Goal: Task Accomplishment & Management: Manage account settings

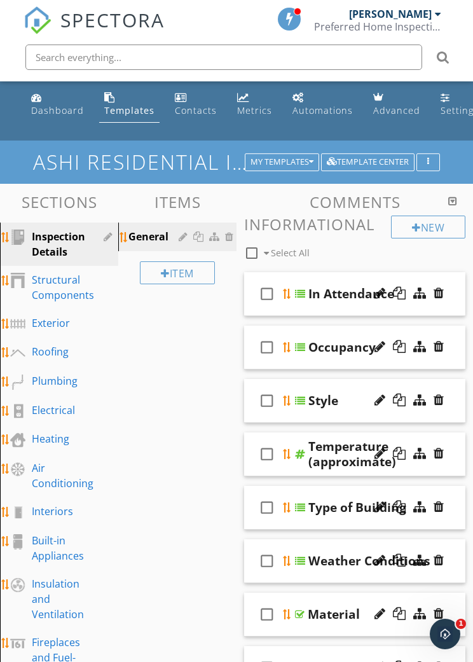
click at [320, 290] on div "In Attendance" at bounding box center [351, 293] width 86 height 15
click at [55, 324] on div "Exterior" at bounding box center [51, 322] width 38 height 15
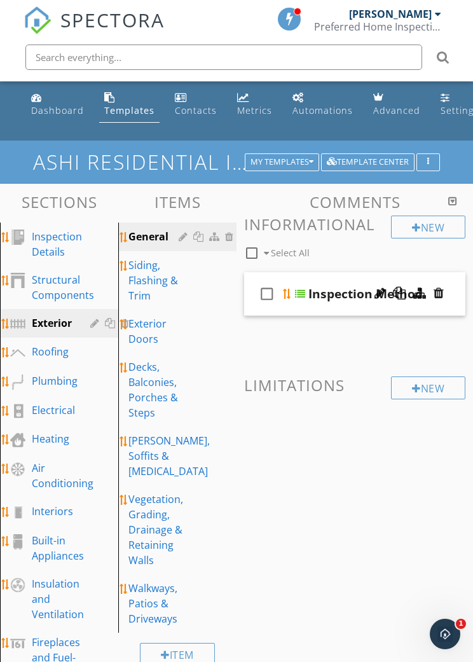
click at [149, 280] on div "Siding, Flashing & Trim" at bounding box center [155, 280] width 54 height 46
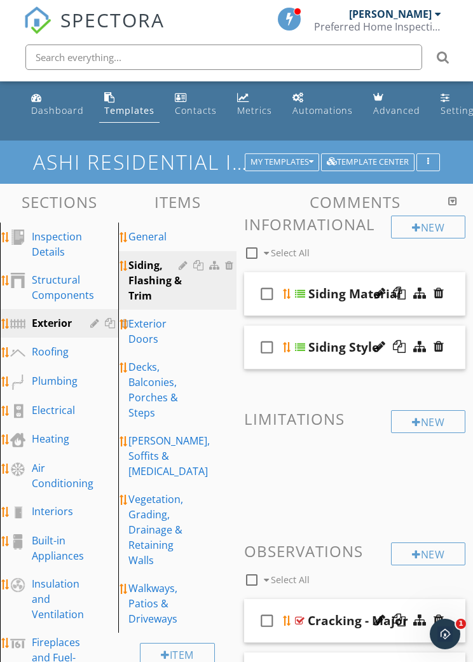
click at [333, 295] on div "Siding Material" at bounding box center [354, 293] width 93 height 15
click at [146, 332] on div "Exterior Doors" at bounding box center [155, 331] width 54 height 31
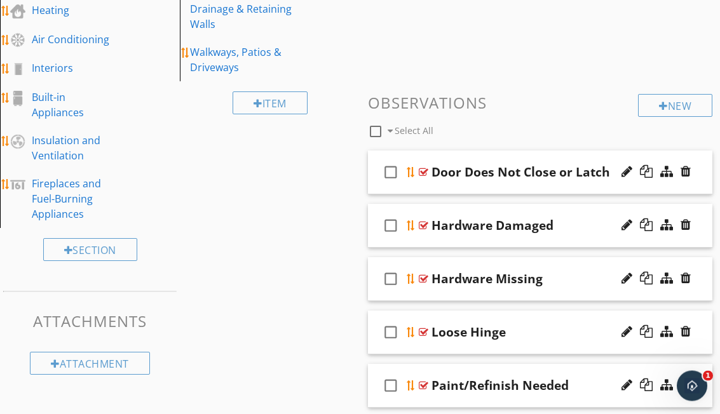
scroll to position [361, 0]
click at [472, 165] on div "Door Does Not Close or Latch" at bounding box center [521, 172] width 179 height 15
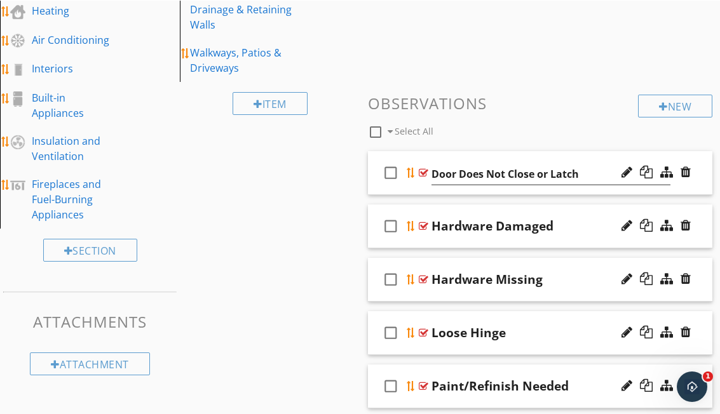
scroll to position [360, 0]
click at [296, 334] on div "Sections Inspection Details Structural Components Exterior Roofing Plumbing Ele…" at bounding box center [360, 163] width 720 height 787
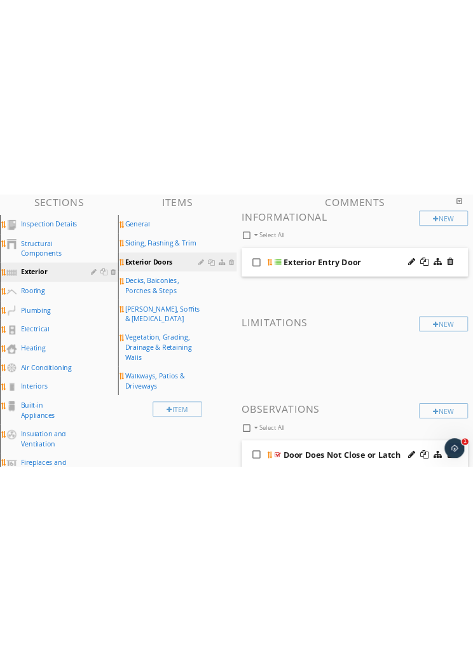
scroll to position [127, 0]
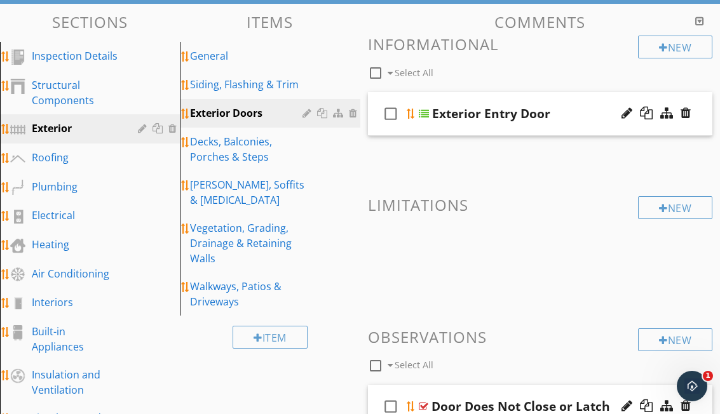
click at [472, 116] on div "Exterior Entry Door" at bounding box center [491, 113] width 118 height 15
click at [472, 113] on input "Exterior Entry Door" at bounding box center [552, 115] width 240 height 21
click at [472, 58] on div "check_box_outline_blank Select All" at bounding box center [503, 70] width 271 height 24
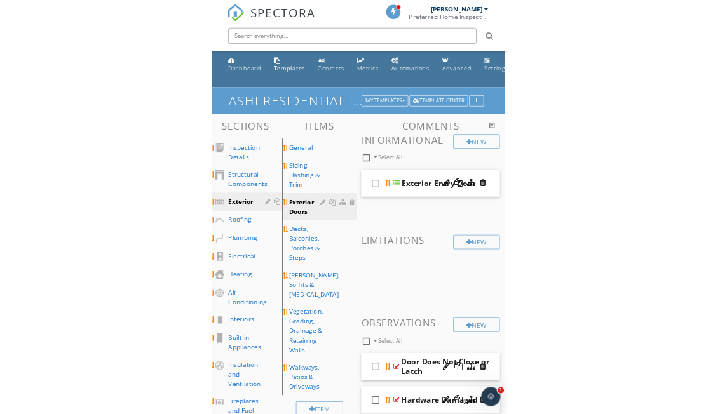
scroll to position [0, 0]
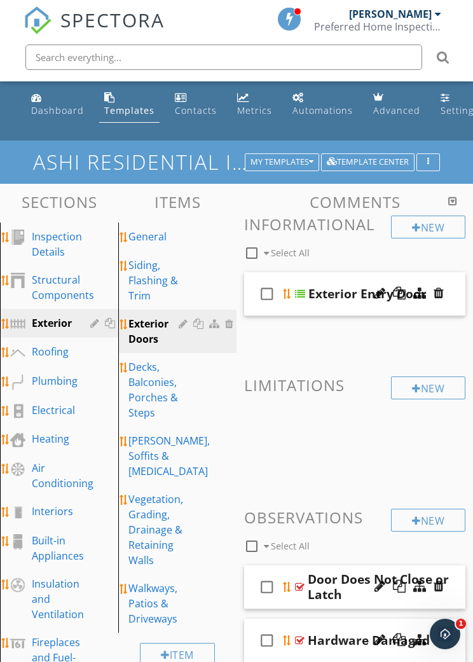
click at [284, 158] on div "My Templates" at bounding box center [281, 162] width 63 height 9
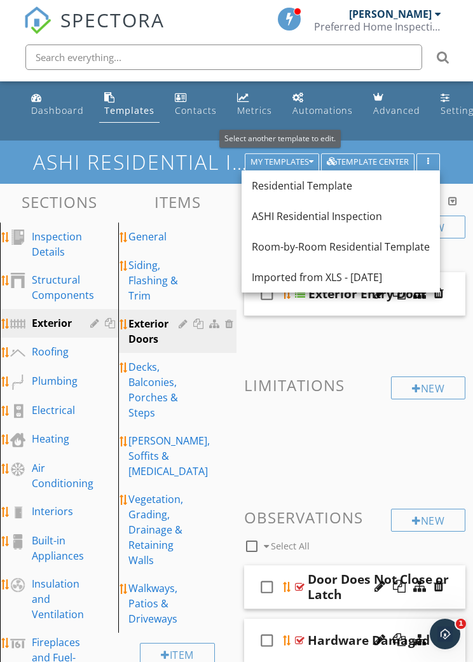
click at [317, 276] on div "Imported from XLS - 09/19/2025" at bounding box center [341, 277] width 178 height 15
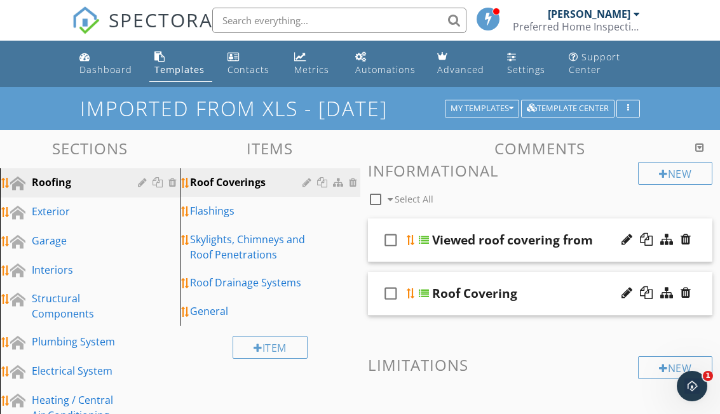
click at [472, 235] on div at bounding box center [627, 239] width 11 height 13
click at [472, 245] on div at bounding box center [646, 239] width 13 height 13
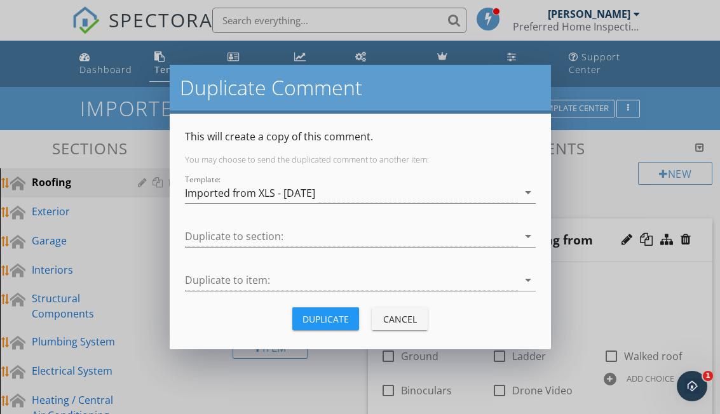
click at [393, 315] on div "Cancel" at bounding box center [400, 319] width 36 height 13
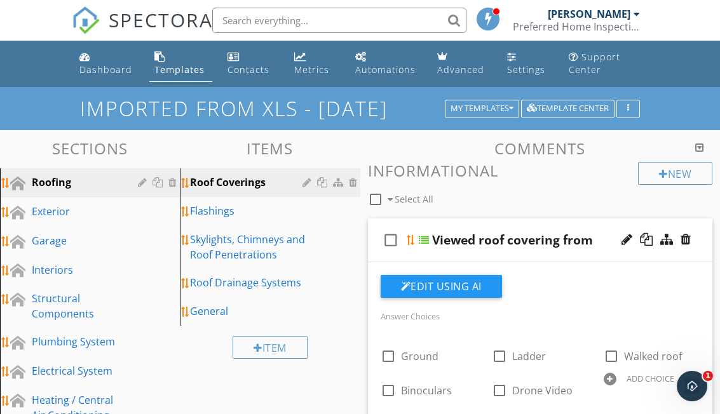
click at [472, 236] on div at bounding box center [666, 239] width 13 height 13
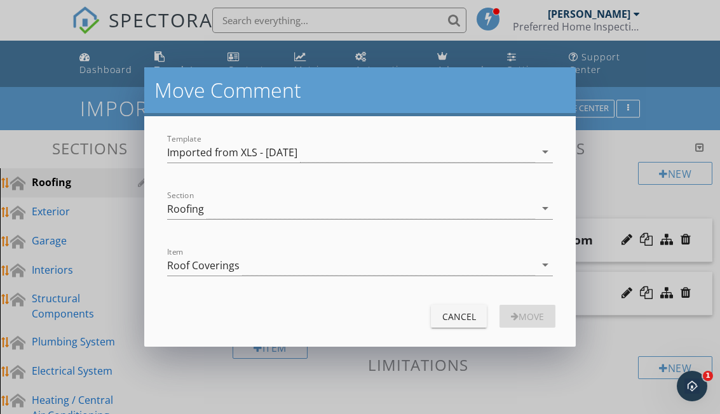
click at [451, 314] on div "Cancel" at bounding box center [459, 316] width 36 height 13
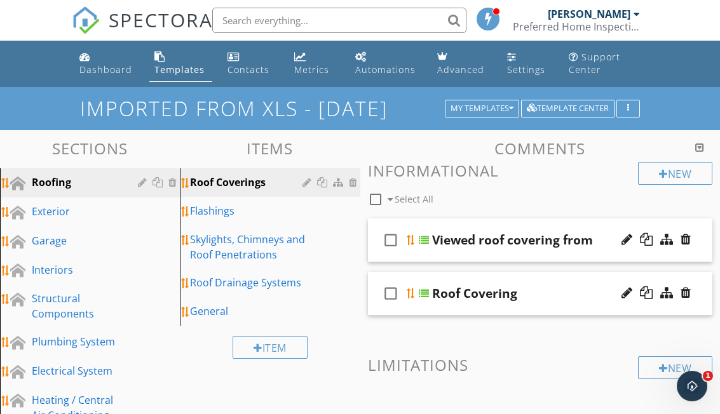
click at [423, 238] on div at bounding box center [424, 240] width 10 height 10
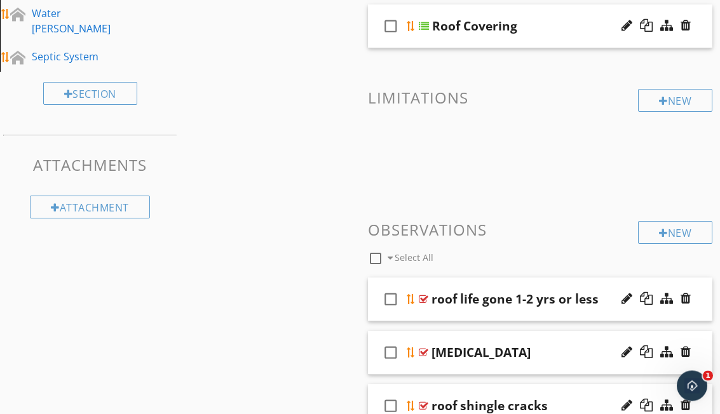
scroll to position [763, 0]
click at [386, 291] on icon "check_box_outline_blank" at bounding box center [391, 299] width 20 height 31
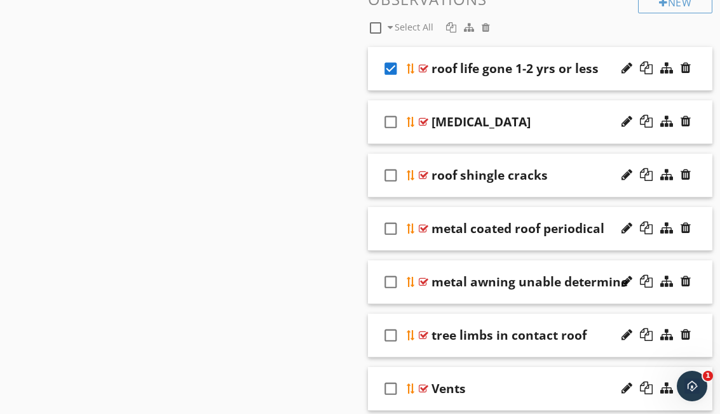
scroll to position [994, 0]
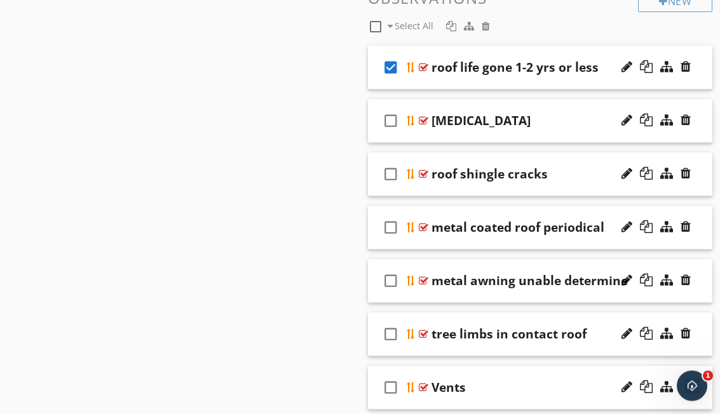
click at [389, 334] on icon "check_box_outline_blank" at bounding box center [391, 335] width 20 height 31
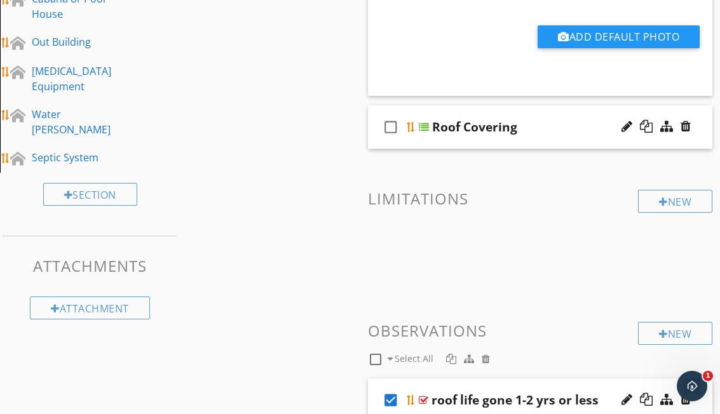
scroll to position [669, 0]
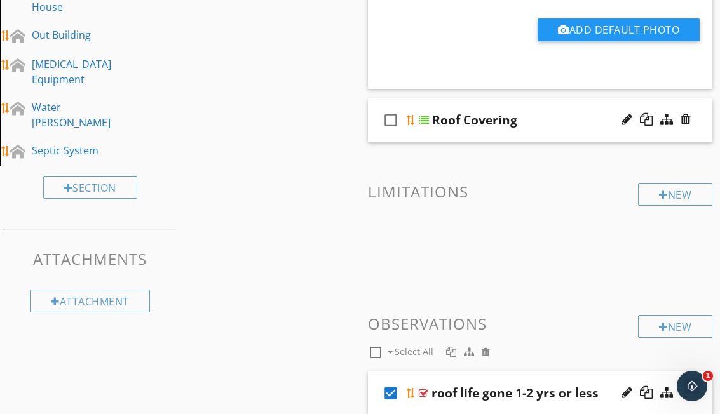
click at [472, 196] on div "New" at bounding box center [675, 194] width 74 height 23
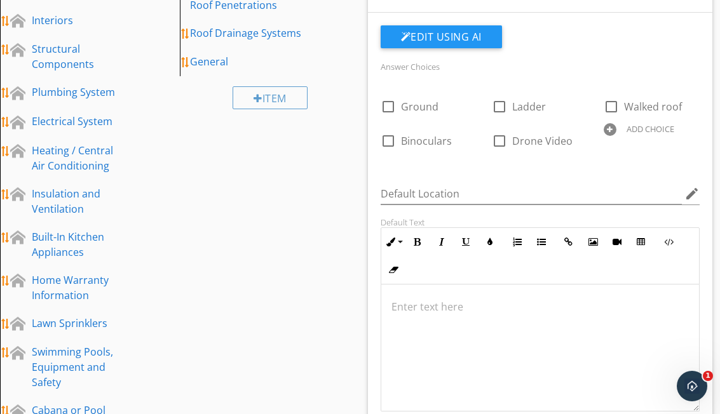
scroll to position [0, 0]
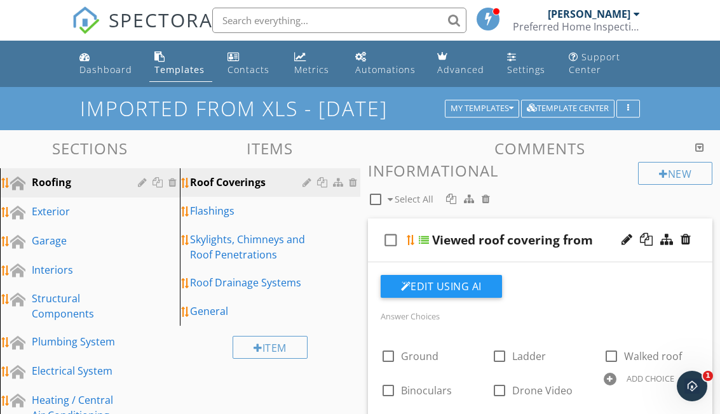
click at [472, 111] on div "Template Center" at bounding box center [568, 108] width 82 height 9
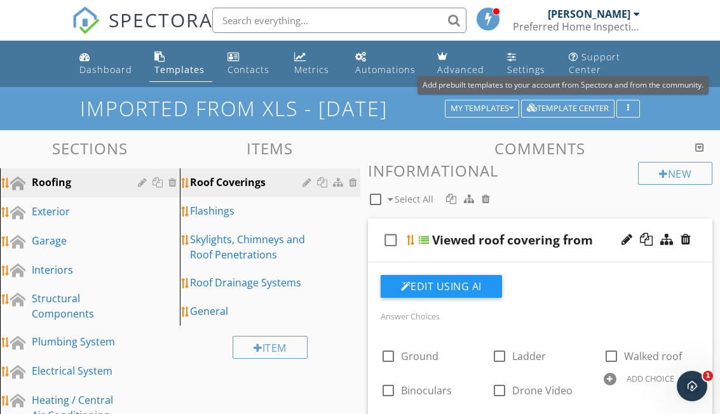
click at [472, 106] on button "button" at bounding box center [629, 109] width 24 height 18
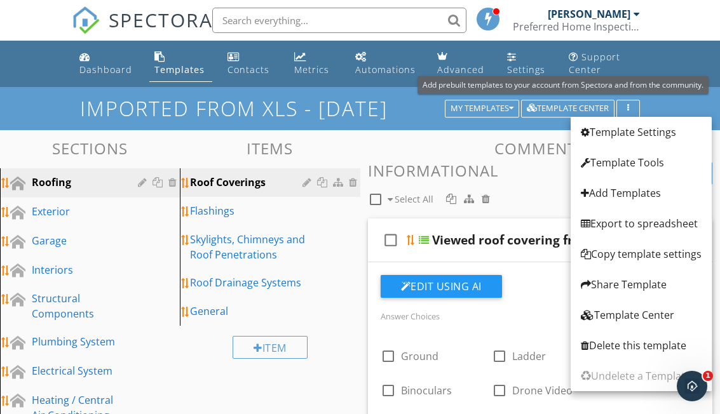
click at [55, 96] on div "Imported from XLS - 09/19/2025 My Templates Template Center" at bounding box center [360, 108] width 720 height 43
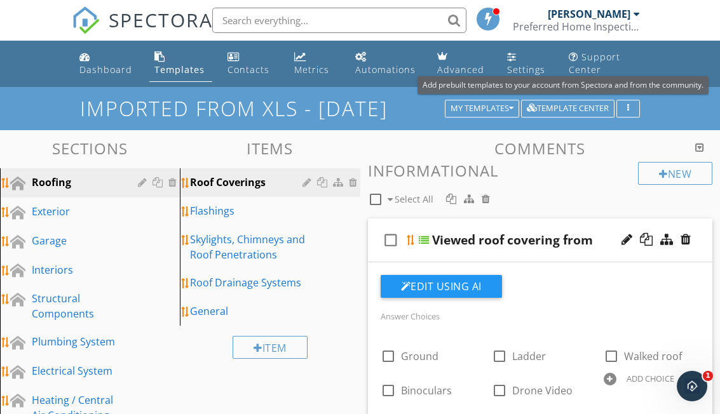
click at [472, 13] on span at bounding box center [488, 18] width 13 height 11
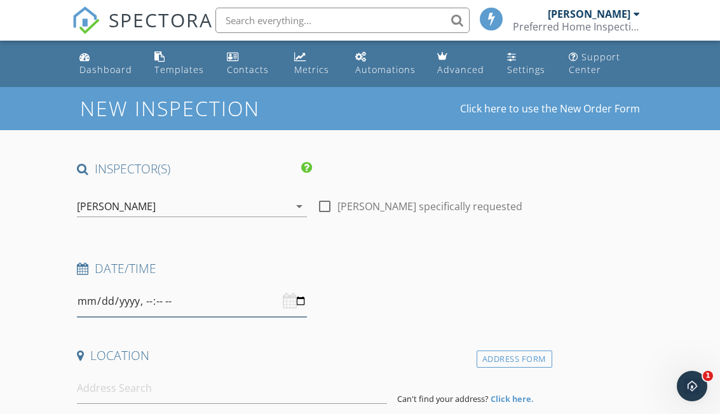
click at [282, 303] on input "datetime-local" at bounding box center [192, 301] width 230 height 31
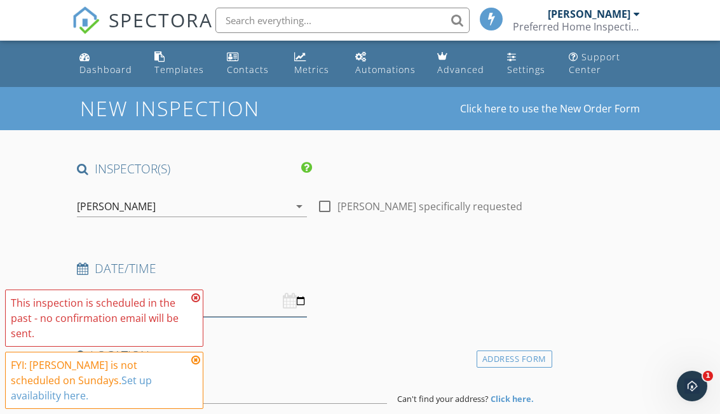
click at [184, 305] on input "datetime-local" at bounding box center [192, 301] width 230 height 31
click at [197, 303] on icon at bounding box center [195, 298] width 9 height 10
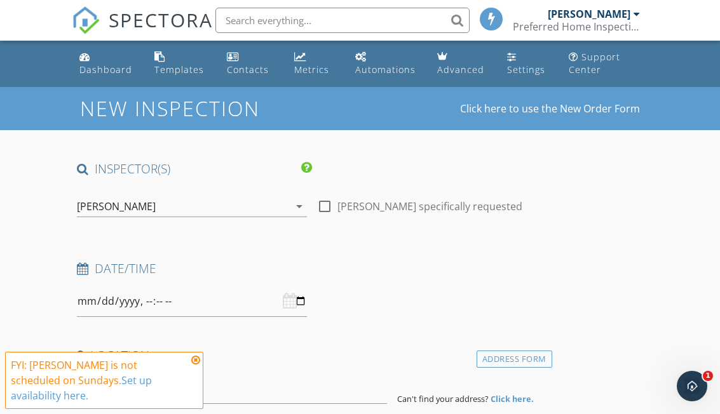
click at [191, 366] on icon at bounding box center [195, 360] width 9 height 10
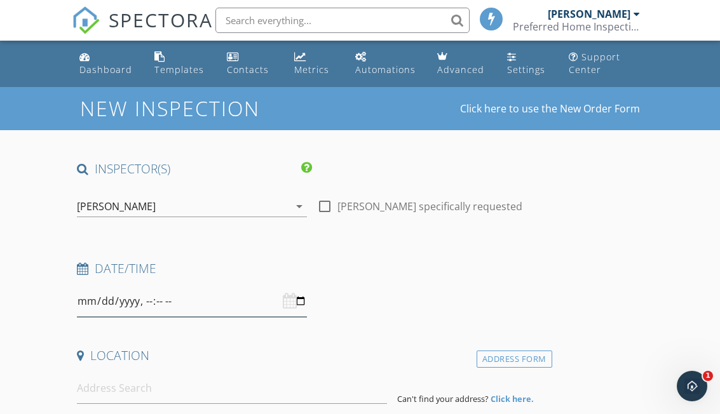
click at [237, 301] on input "datetime-local" at bounding box center [192, 301] width 230 height 31
type input "[DATE]T20:00"
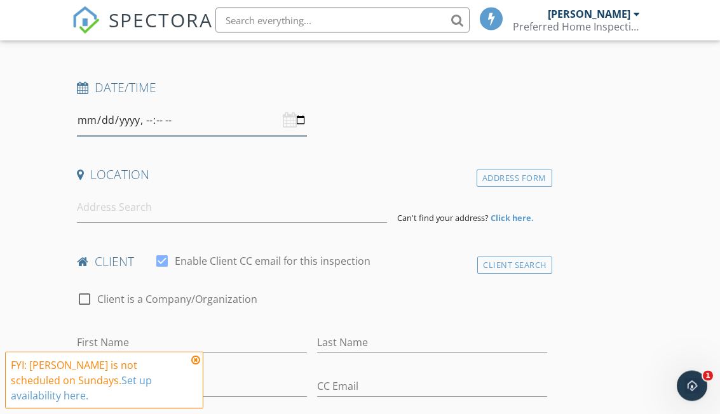
scroll to position [182, 0]
click at [286, 214] on input at bounding box center [232, 206] width 310 height 31
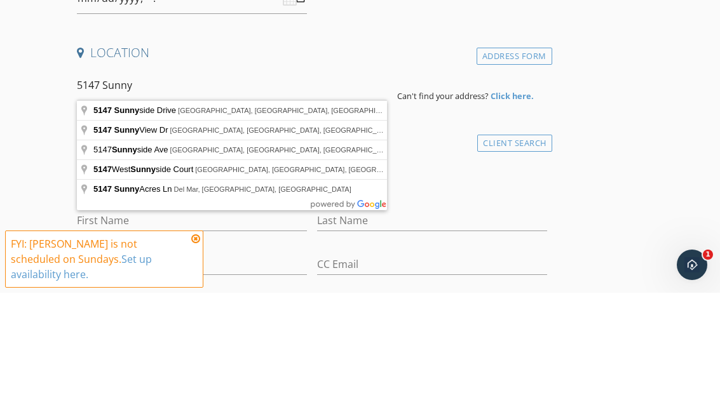
type input "5147 Sunnyside Drive, Bonita, CA, USA"
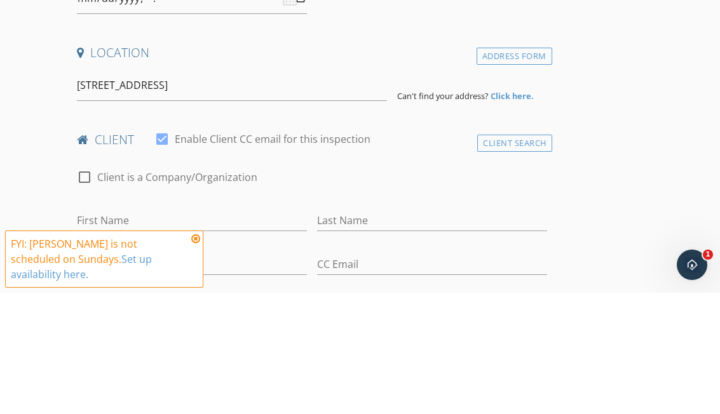
scroll to position [304, 0]
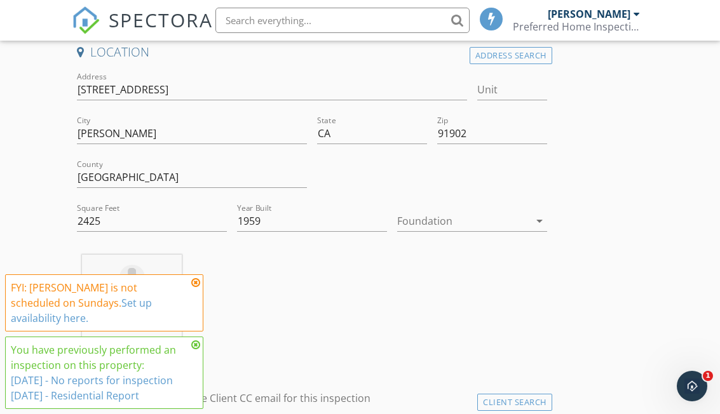
click at [191, 288] on icon at bounding box center [195, 283] width 9 height 10
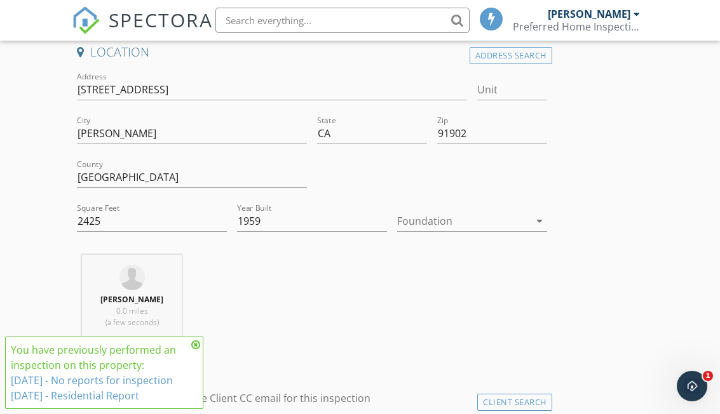
click at [198, 350] on icon at bounding box center [195, 345] width 9 height 10
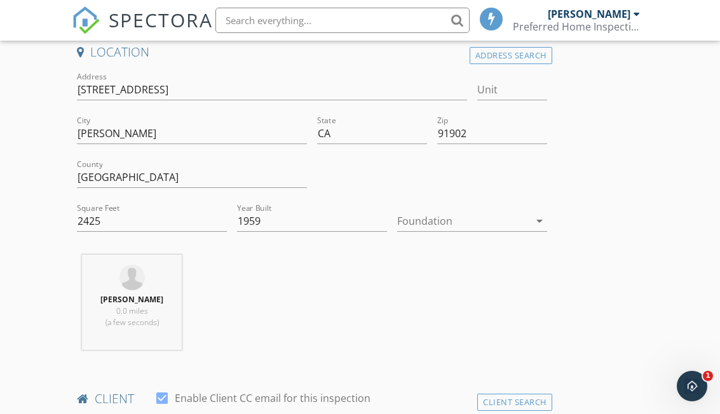
click at [537, 222] on icon "arrow_drop_down" at bounding box center [539, 221] width 15 height 15
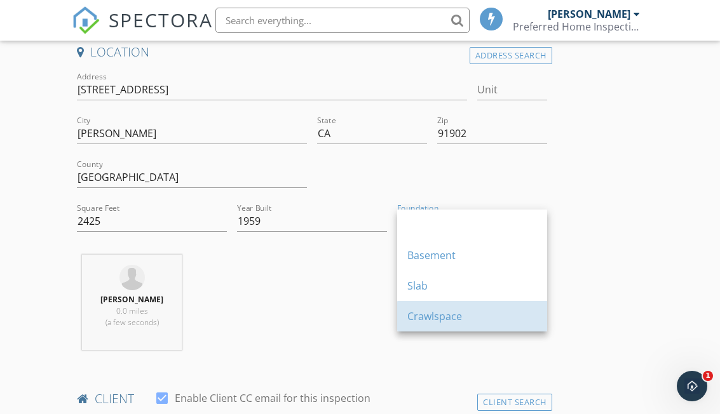
click at [470, 315] on div "Crawlspace" at bounding box center [472, 316] width 130 height 15
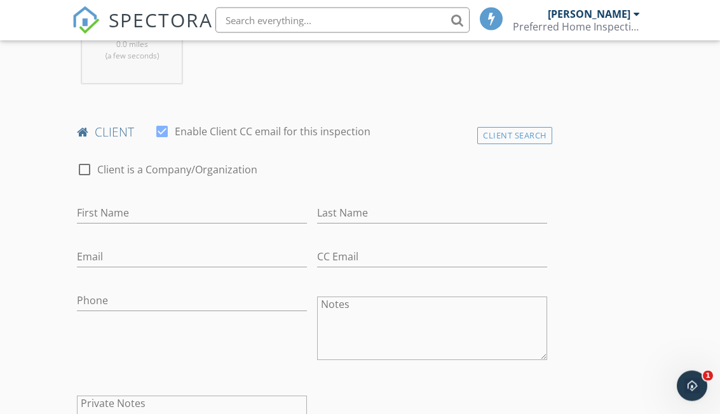
scroll to position [571, 0]
click at [158, 207] on input "First Name" at bounding box center [192, 213] width 230 height 21
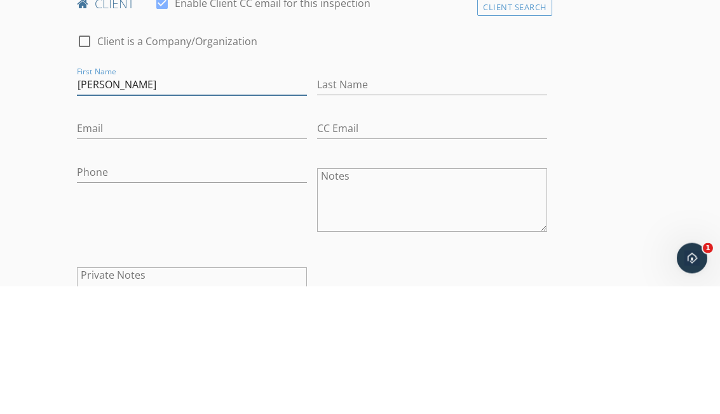
type input "[PERSON_NAME]"
click at [402, 195] on div "Last Name" at bounding box center [432, 215] width 230 height 41
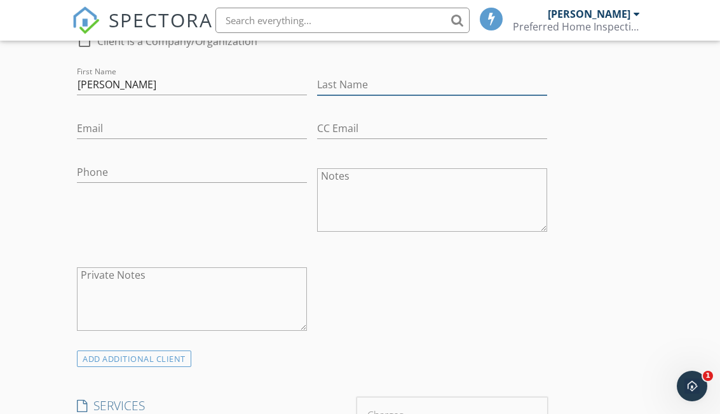
click at [393, 75] on input "Last Name" at bounding box center [432, 84] width 230 height 21
type input "[PERSON_NAME]"
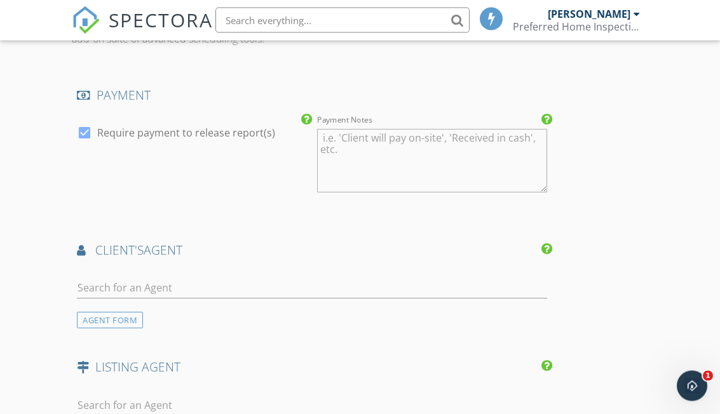
scroll to position [1357, 0]
click at [84, 135] on div at bounding box center [85, 133] width 22 height 22
checkbox input "false"
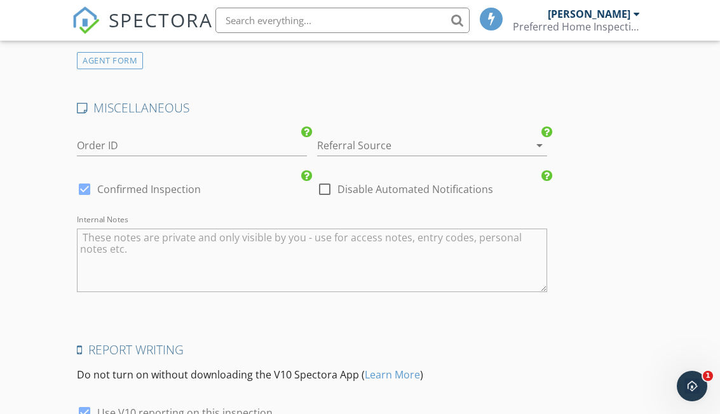
scroll to position [1831, 0]
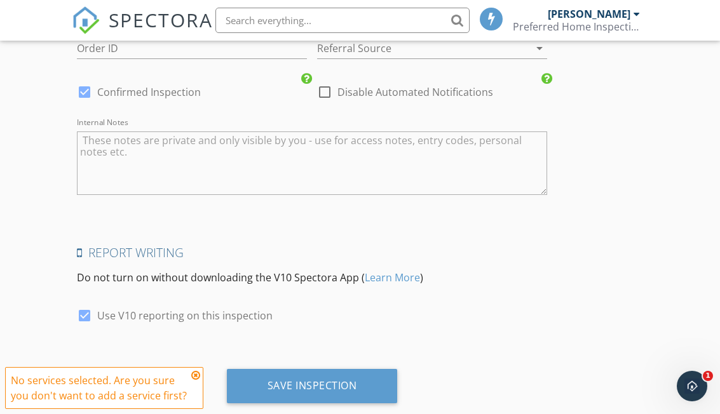
click at [195, 381] on icon at bounding box center [195, 376] width 9 height 10
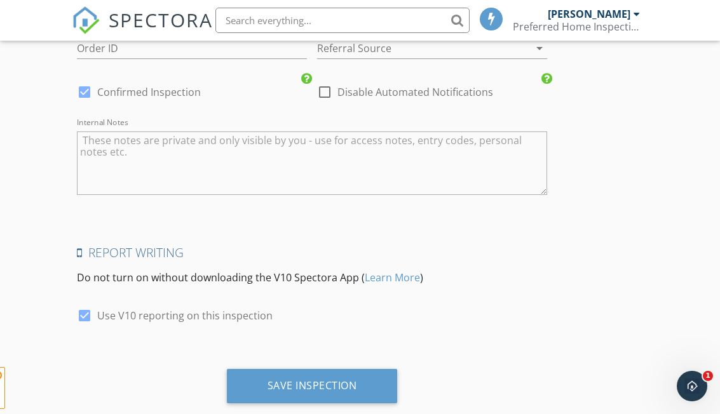
click at [322, 380] on div "Save Inspection" at bounding box center [313, 386] width 90 height 13
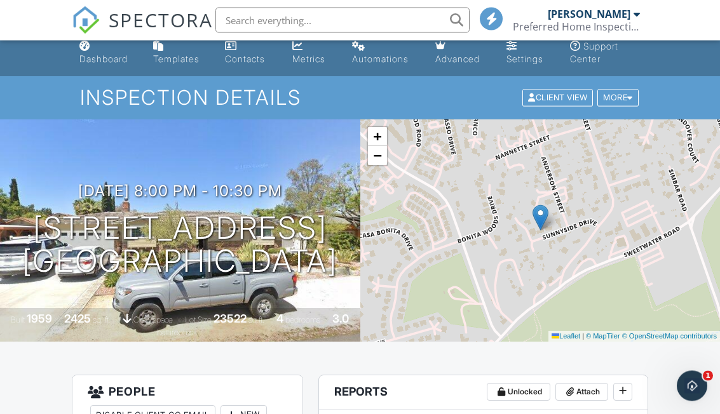
scroll to position [11, 0]
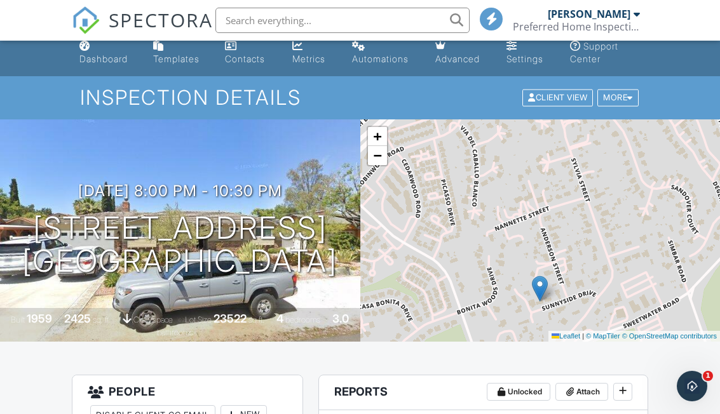
click at [167, 53] on div "Templates" at bounding box center [176, 58] width 46 height 11
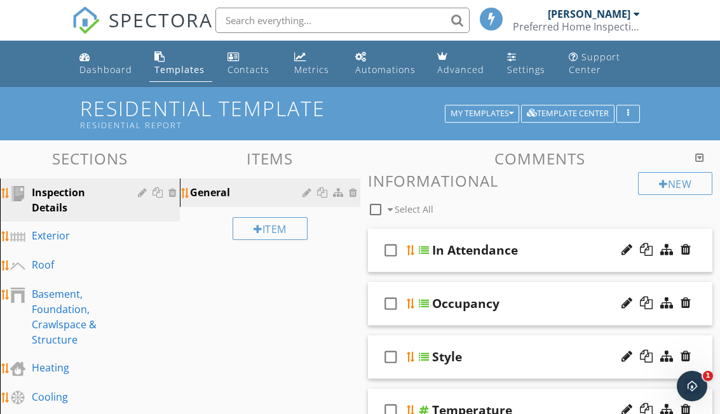
click at [469, 113] on div "My Templates" at bounding box center [482, 113] width 63 height 9
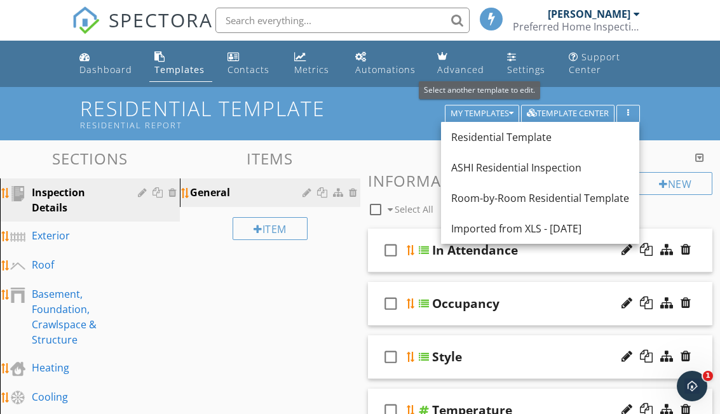
click at [517, 232] on div "Imported from XLS - 09/19/2025" at bounding box center [540, 228] width 178 height 15
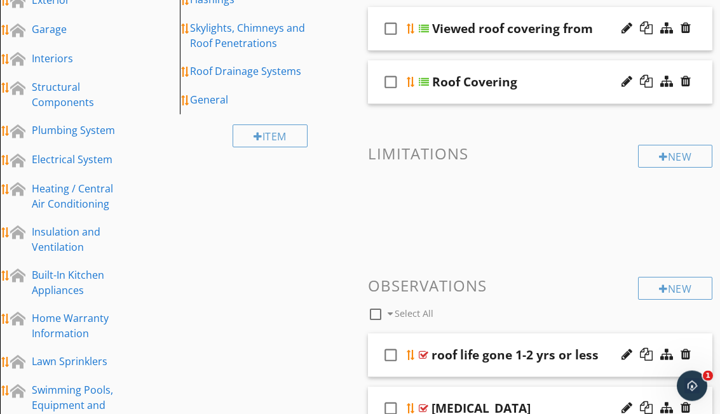
scroll to position [212, 0]
click at [128, 275] on div "Built-In Kitchen Appliances" at bounding box center [99, 283] width 135 height 31
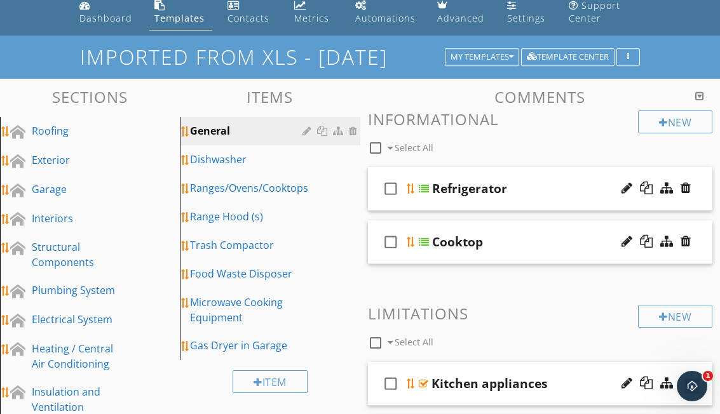
scroll to position [48, 0]
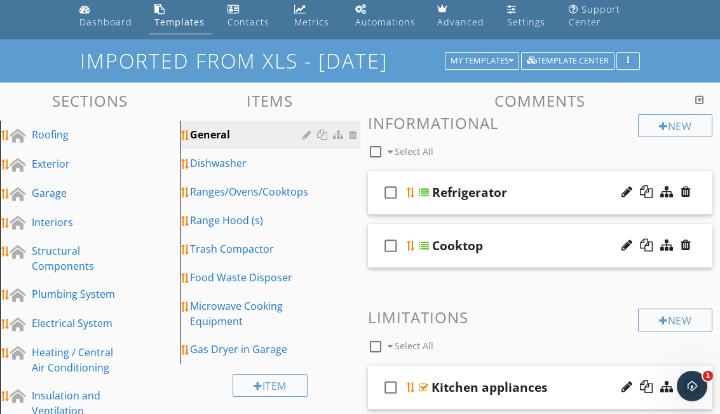
click at [298, 250] on div "Trash Compactor" at bounding box center [248, 249] width 116 height 15
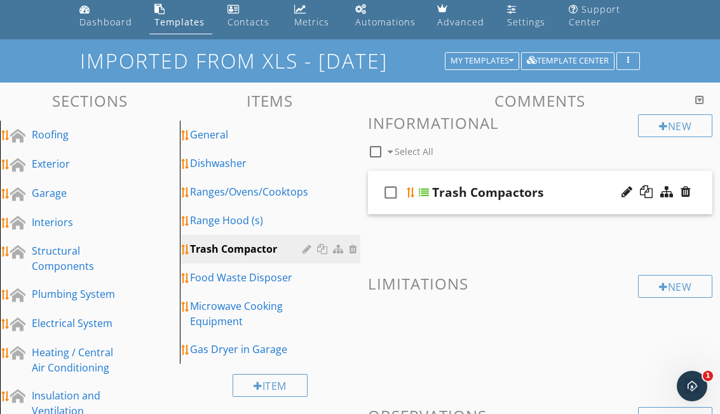
click at [663, 202] on div at bounding box center [656, 192] width 74 height 31
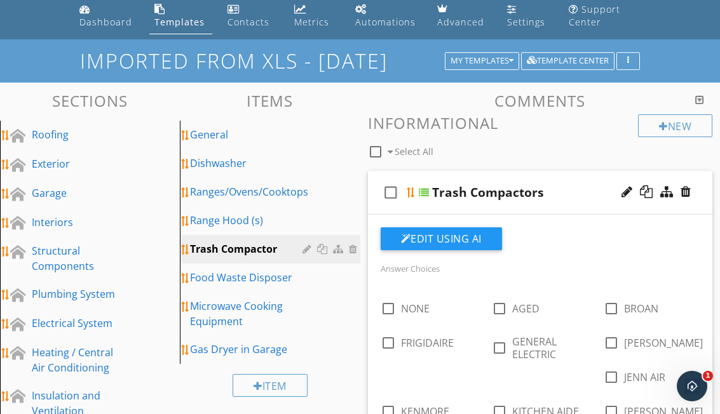
click at [0, 0] on div at bounding box center [0, 0] width 0 height 0
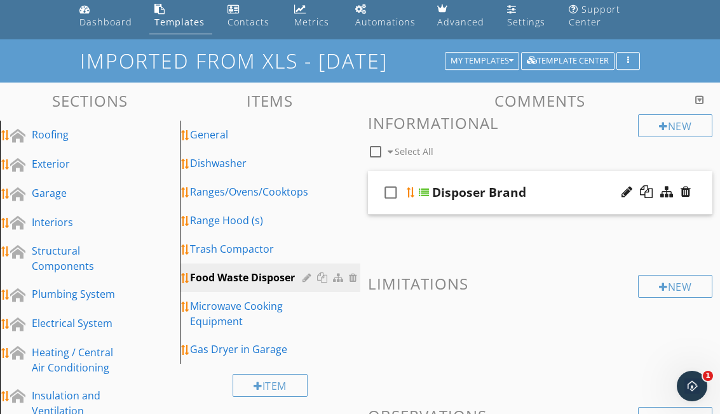
click at [699, 53] on div at bounding box center [360, 207] width 720 height 414
click at [613, 188] on div "Disposer Brand" at bounding box center [552, 192] width 240 height 15
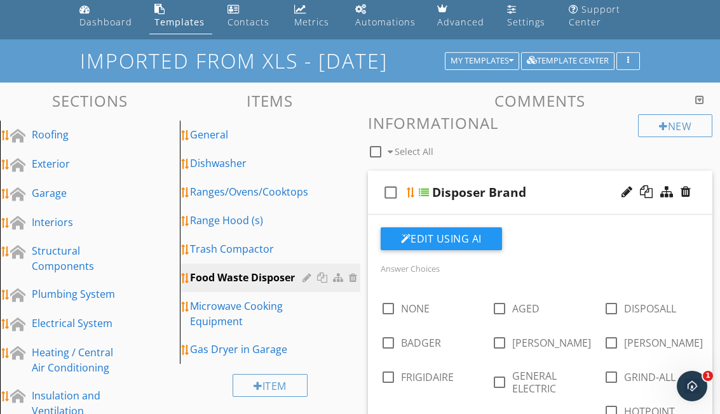
click at [0, 0] on div at bounding box center [0, 0] width 0 height 0
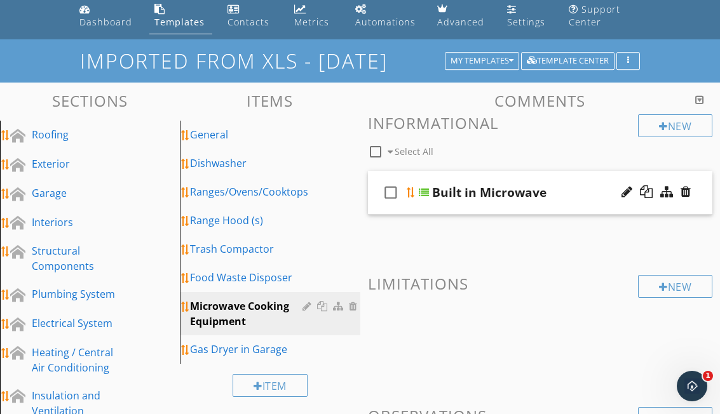
click at [680, 239] on div at bounding box center [360, 207] width 720 height 414
click at [622, 193] on div at bounding box center [627, 192] width 11 height 13
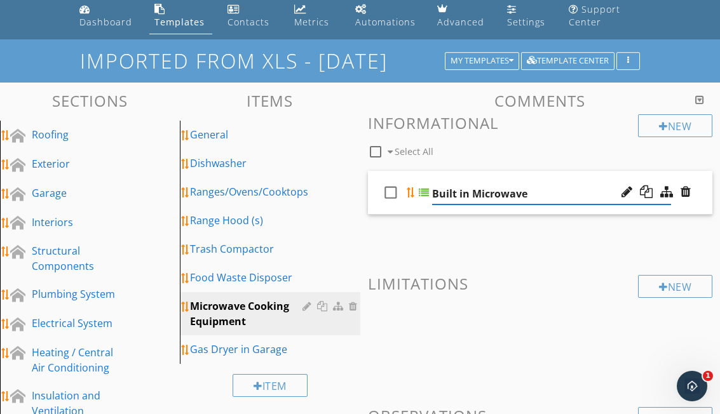
click at [626, 196] on div at bounding box center [627, 192] width 11 height 13
click at [666, 194] on div at bounding box center [666, 192] width 13 height 13
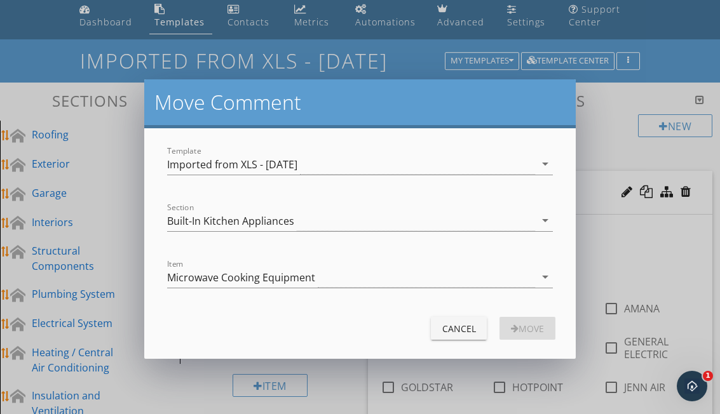
click at [456, 332] on div "Cancel" at bounding box center [459, 328] width 36 height 13
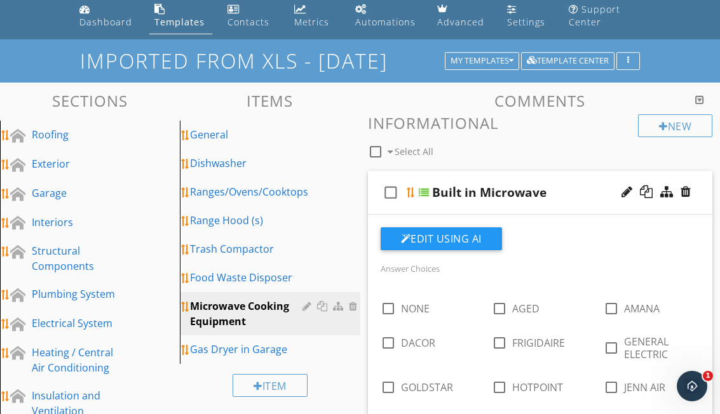
click at [667, 197] on div at bounding box center [666, 192] width 13 height 13
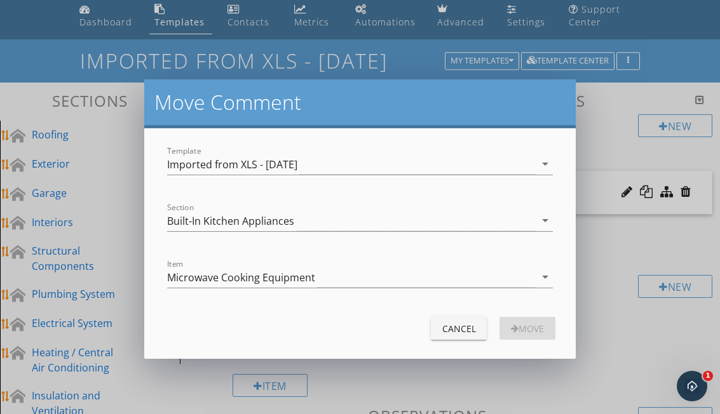
click at [458, 338] on button "Cancel" at bounding box center [459, 328] width 56 height 23
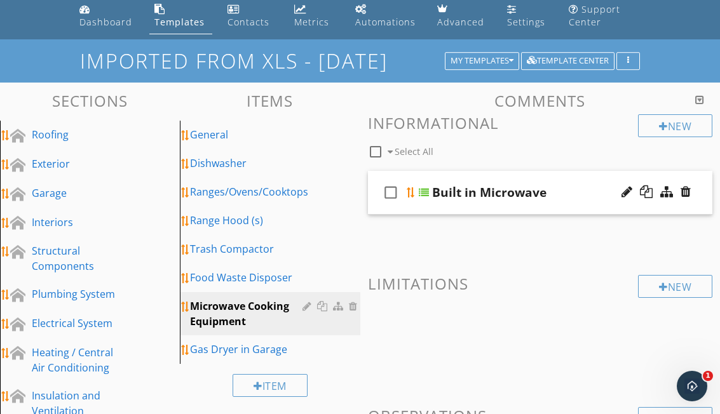
click at [622, 195] on div at bounding box center [627, 192] width 11 height 13
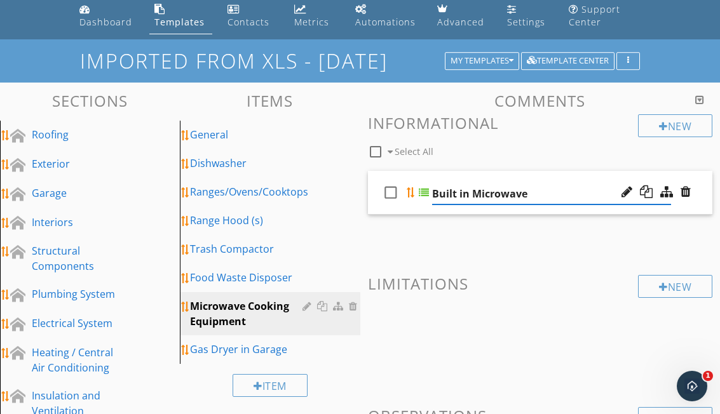
click at [644, 261] on div "New Informational check_box_outline_blank Select All check_box_outline_blank Bu…" at bounding box center [540, 391] width 345 height 554
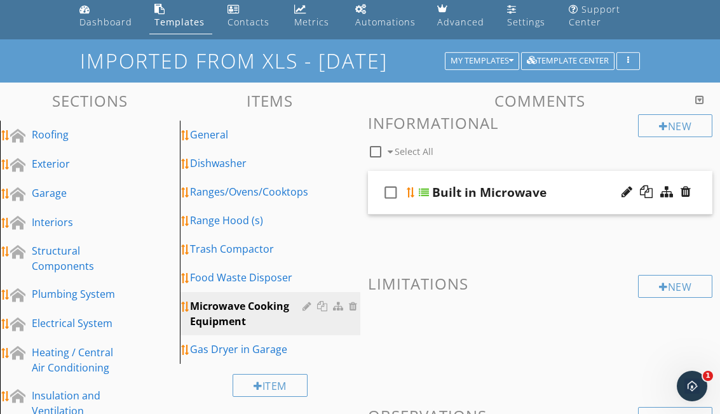
click at [299, 311] on div "Microwave Cooking Equipment" at bounding box center [248, 314] width 116 height 31
click at [305, 308] on div at bounding box center [309, 306] width 12 height 10
click at [297, 140] on div "General" at bounding box center [248, 134] width 116 height 15
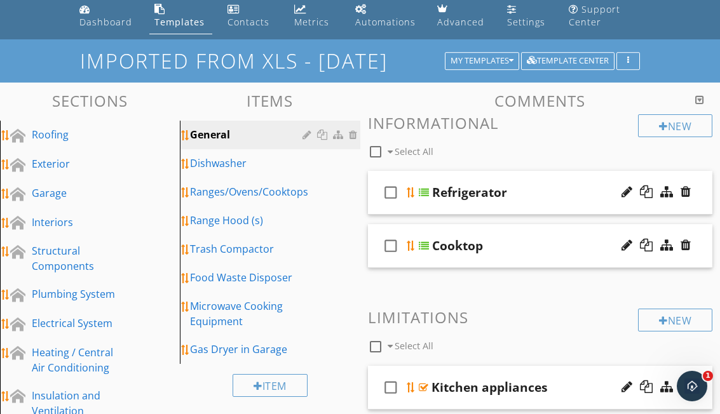
click at [304, 132] on div at bounding box center [309, 135] width 12 height 10
click at [686, 69] on div "Edit Item Item Name General check_box_outline_blank Info Item (No ratings/defec…" at bounding box center [360, 207] width 720 height 414
click at [377, 154] on div at bounding box center [376, 152] width 22 height 22
click at [367, 149] on div at bounding box center [376, 152] width 22 height 22
checkbox input "false"
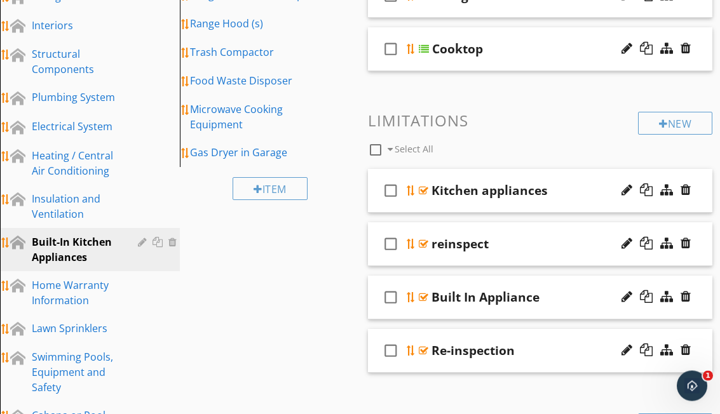
scroll to position [245, 0]
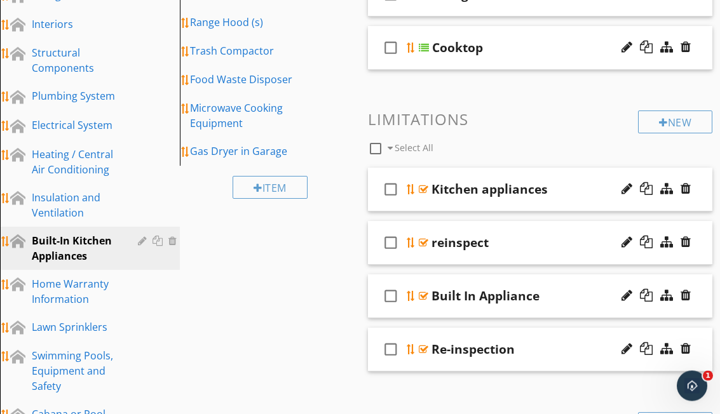
click at [625, 189] on div at bounding box center [627, 189] width 11 height 13
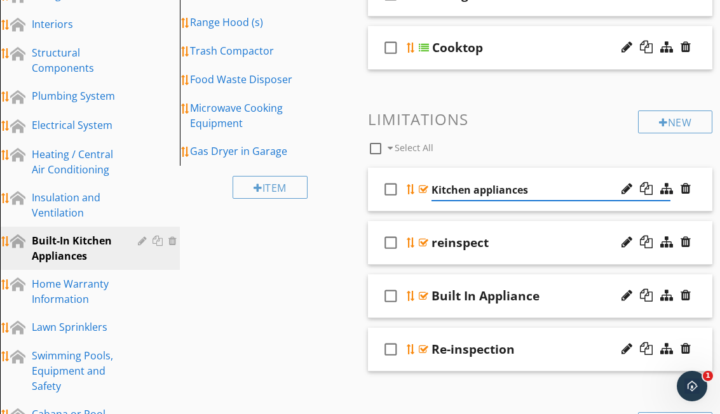
click at [617, 184] on input "Kitchen appliances" at bounding box center [552, 190] width 240 height 21
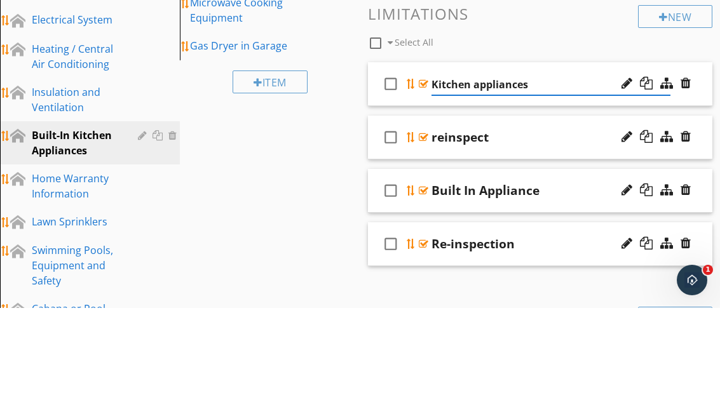
click at [566, 134] on div "check_box_outline_blank Select All" at bounding box center [503, 146] width 271 height 24
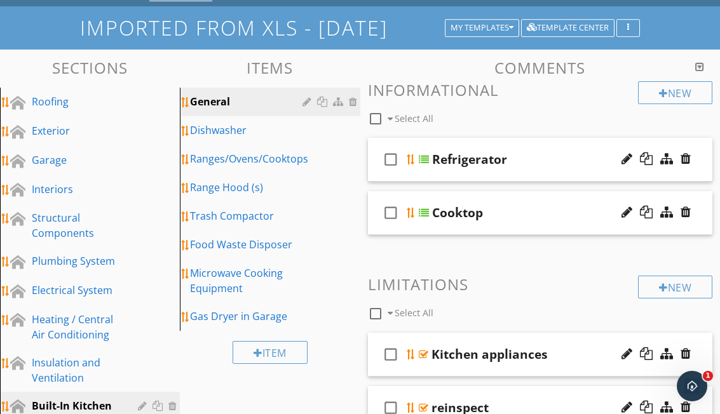
scroll to position [0, 0]
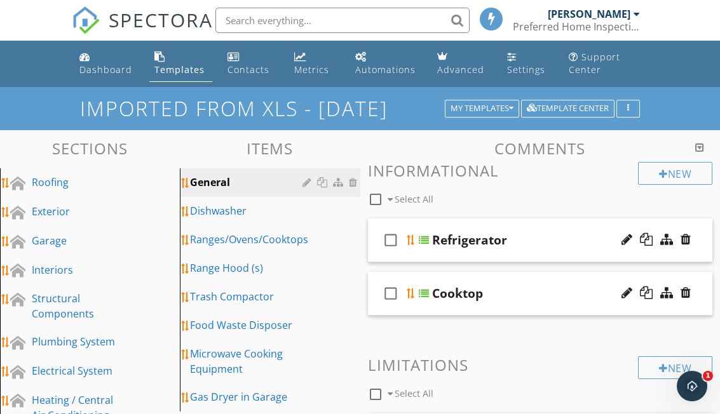
click at [236, 181] on div "General" at bounding box center [248, 182] width 116 height 15
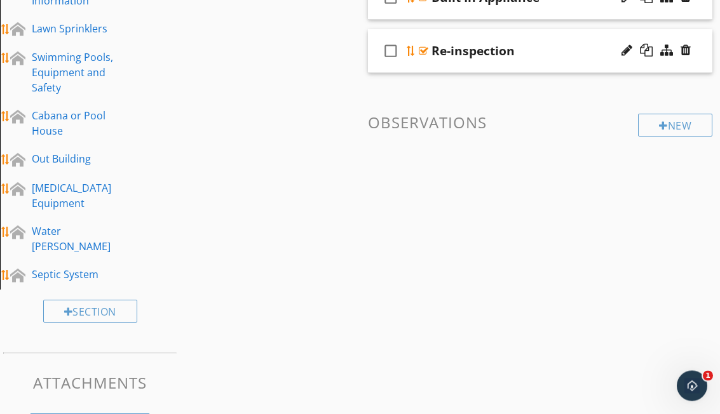
scroll to position [551, 0]
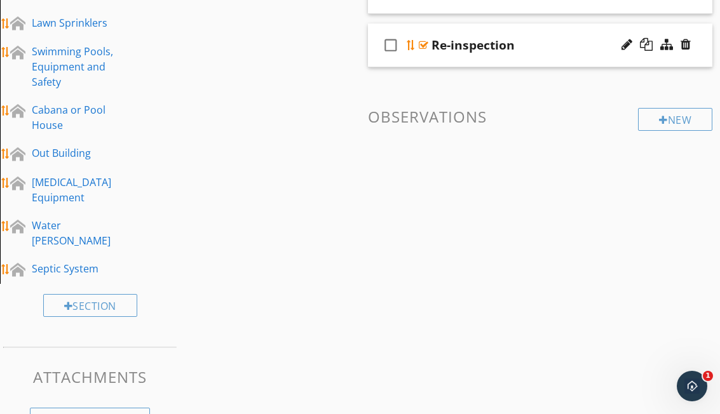
click at [694, 385] on icon "Open Intercom Messenger" at bounding box center [692, 386] width 9 height 10
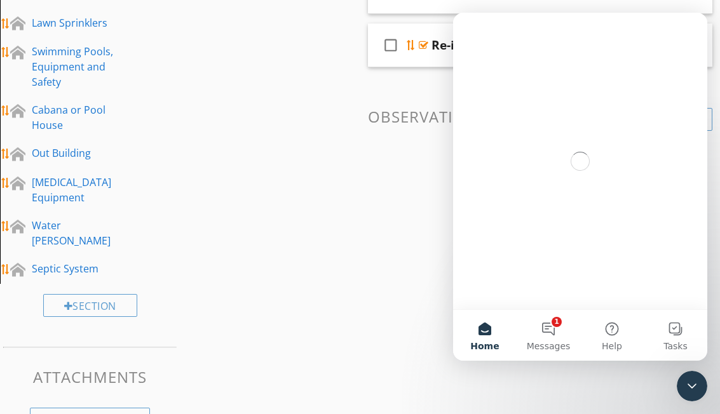
scroll to position [0, 0]
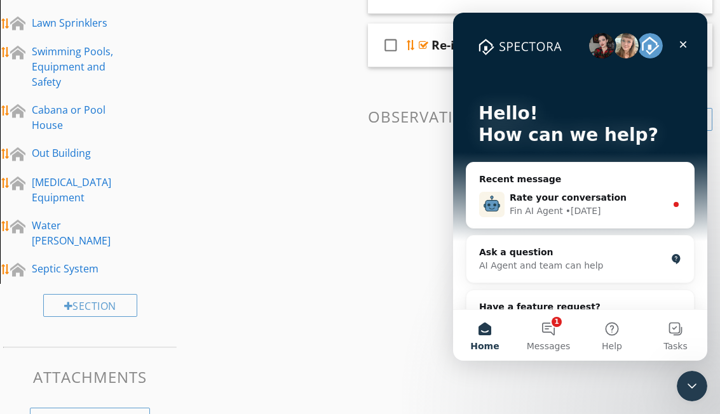
click at [685, 46] on icon "Close" at bounding box center [683, 44] width 7 height 7
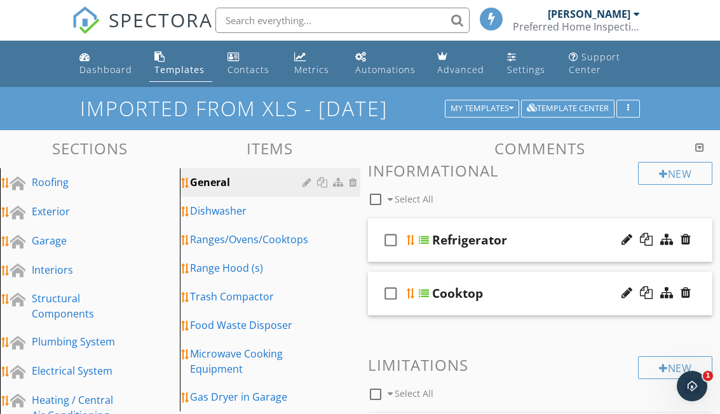
click at [93, 72] on div "Dashboard" at bounding box center [105, 70] width 53 height 12
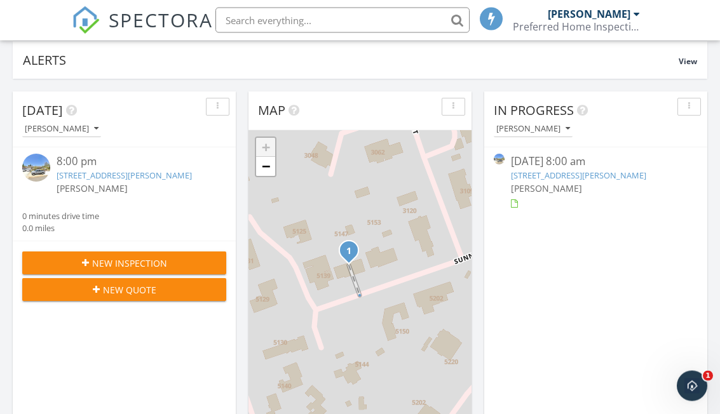
scroll to position [99, 0]
click at [154, 179] on link "[STREET_ADDRESS][PERSON_NAME]" at bounding box center [124, 175] width 135 height 11
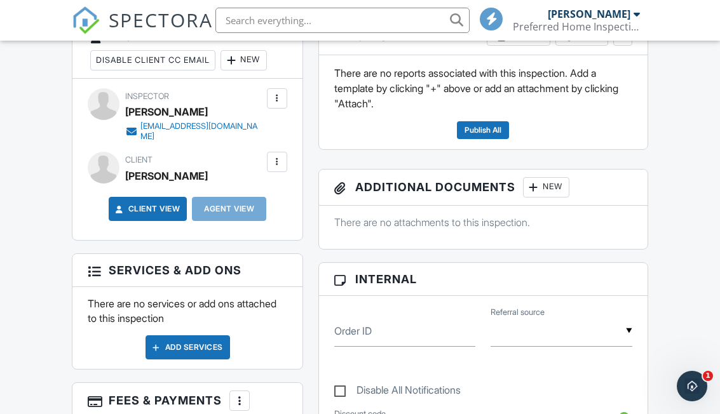
scroll to position [367, 0]
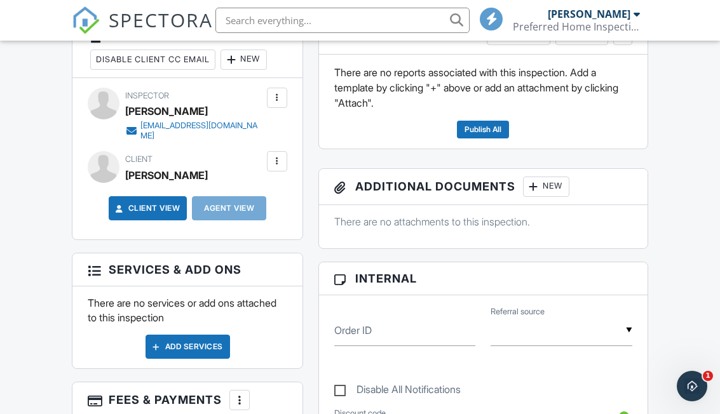
click at [642, 111] on div "There are no reports associated with this inspection. Add a template by clickin…" at bounding box center [483, 102] width 329 height 94
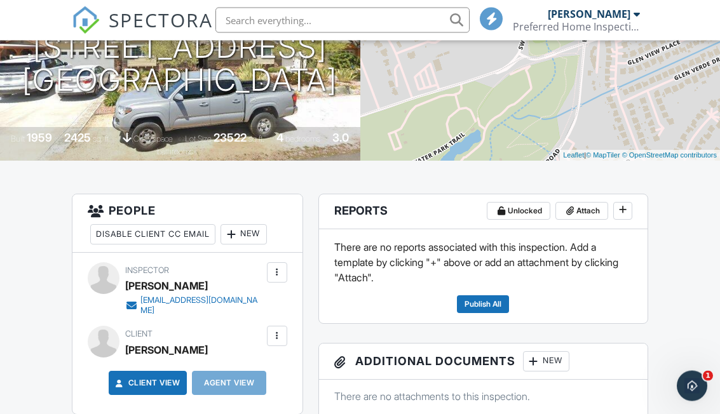
scroll to position [192, 0]
click at [255, 241] on div "New" at bounding box center [244, 234] width 46 height 20
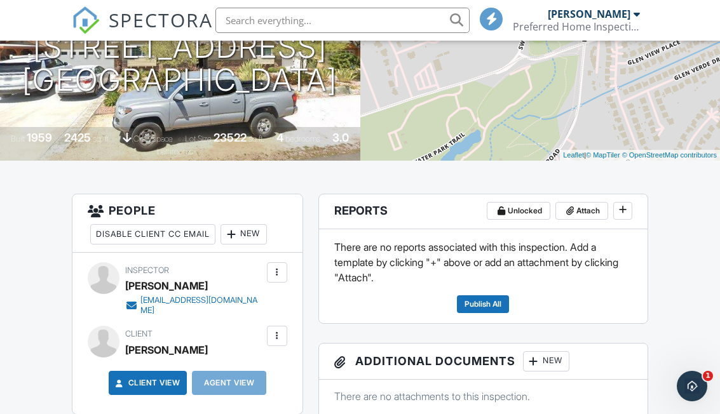
click at [619, 212] on icon at bounding box center [623, 209] width 8 height 9
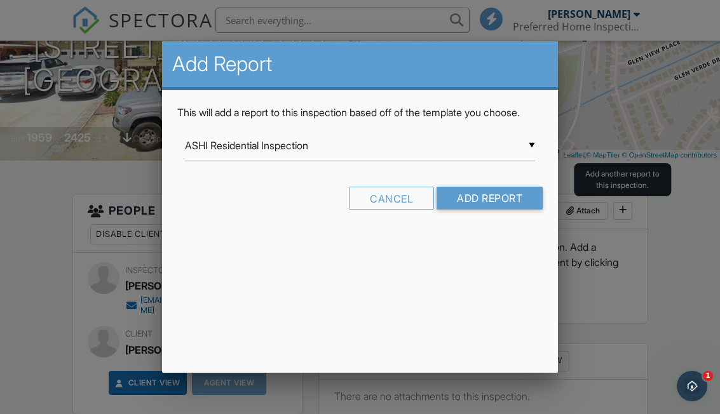
click at [528, 161] on input "ASHI Residential Inspection" at bounding box center [360, 145] width 350 height 31
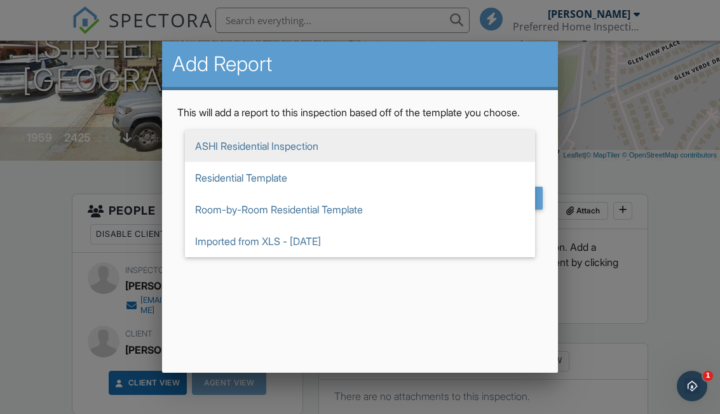
click at [331, 254] on span "Imported from XLS - [DATE]" at bounding box center [360, 242] width 350 height 32
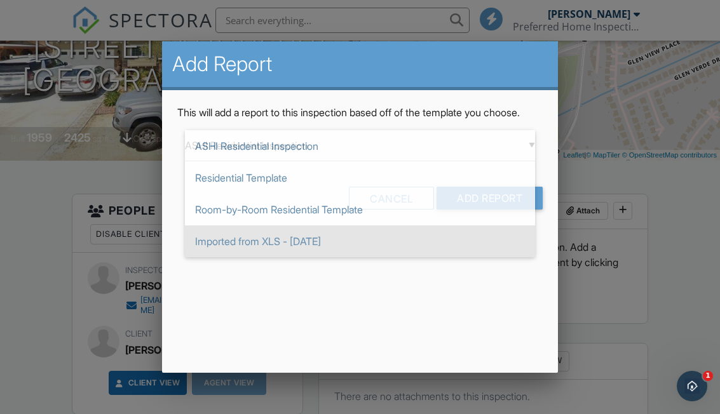
type input "Imported from XLS - [DATE]"
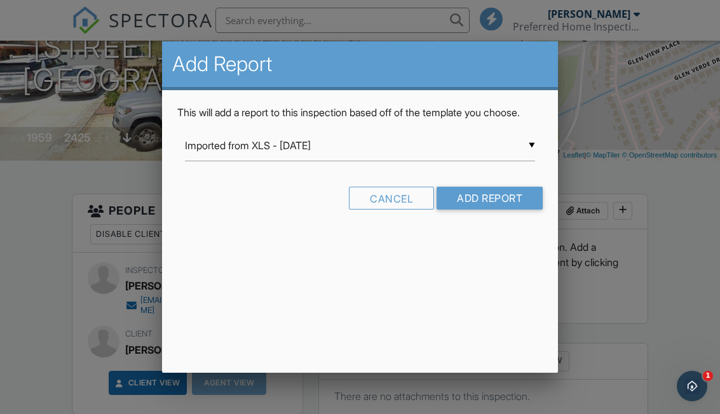
click at [479, 210] on input "Add Report" at bounding box center [490, 198] width 106 height 23
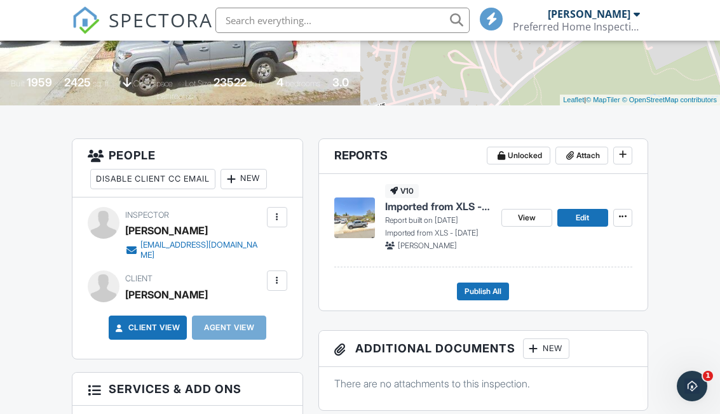
scroll to position [247, 0]
click at [585, 220] on span "Edit" at bounding box center [582, 218] width 13 height 13
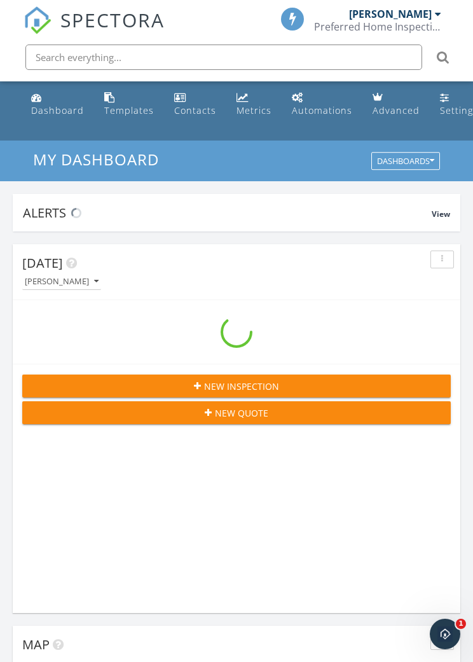
scroll to position [2175, 474]
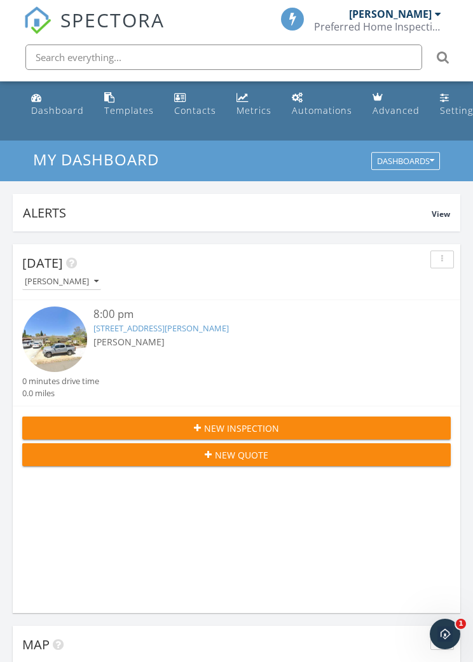
click at [189, 331] on link "5147 Sunnyside Dr, Bonita, CA 91902" at bounding box center [160, 327] width 135 height 11
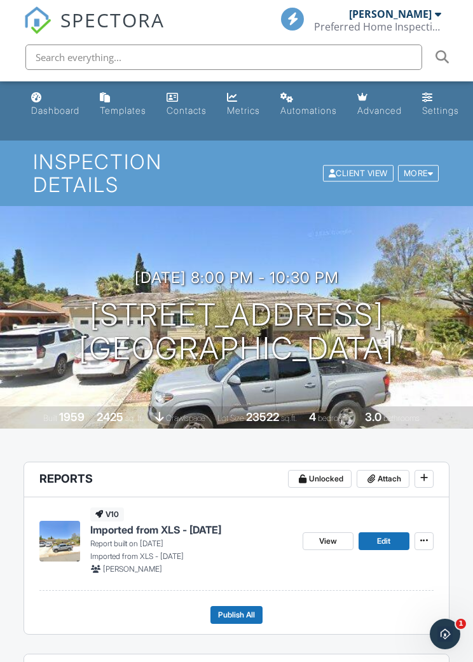
click at [234, 610] on span "Publish All" at bounding box center [236, 614] width 37 height 13
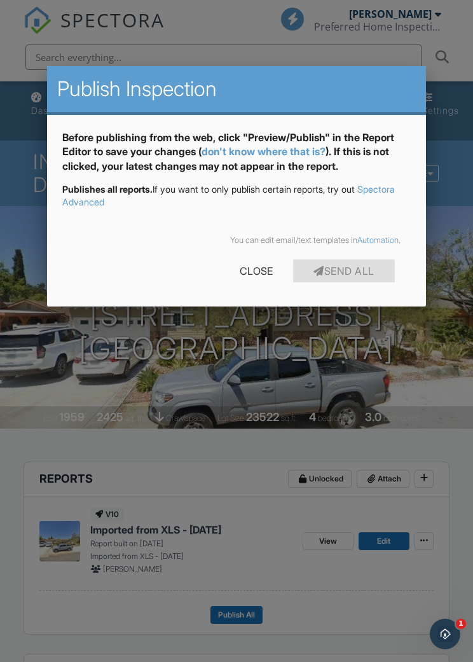
click at [250, 268] on div "Close" at bounding box center [256, 270] width 74 height 23
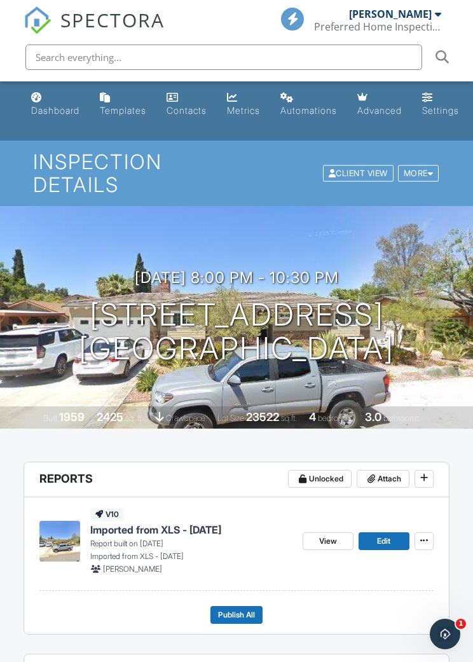
click at [421, 542] on icon at bounding box center [424, 540] width 8 height 9
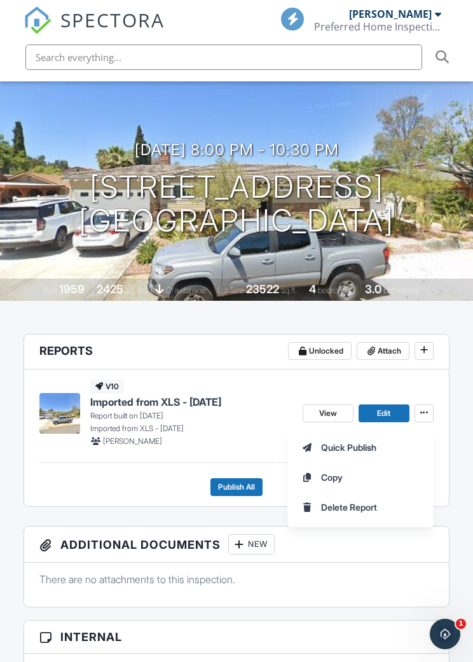
scroll to position [127, 0]
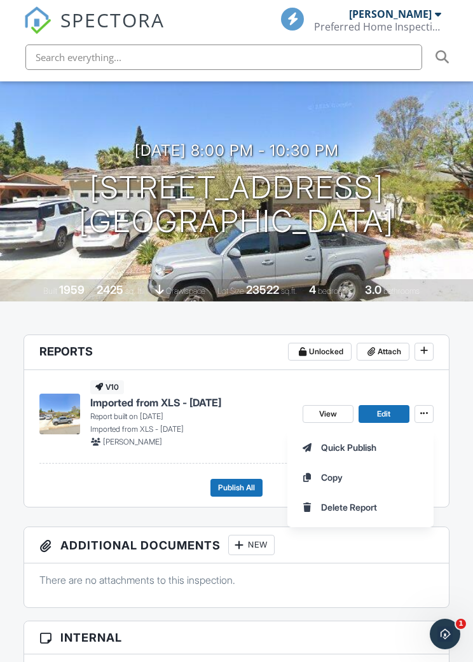
click at [325, 413] on span "View" at bounding box center [328, 413] width 18 height 13
click at [329, 413] on span "View" at bounding box center [328, 413] width 18 height 13
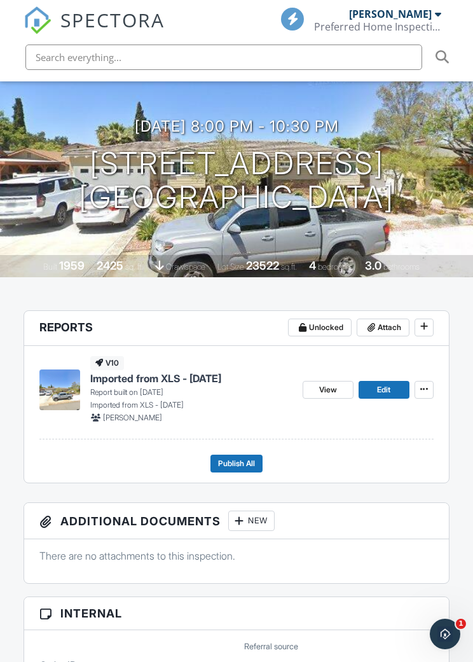
click at [231, 458] on span "Publish All" at bounding box center [236, 463] width 37 height 13
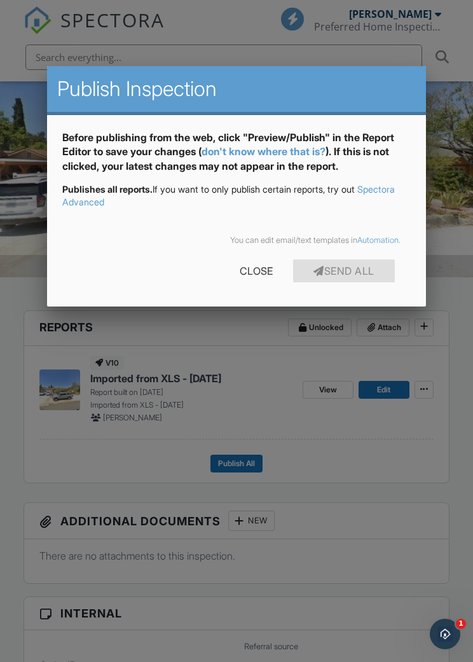
click at [256, 265] on div "Close" at bounding box center [256, 270] width 74 height 23
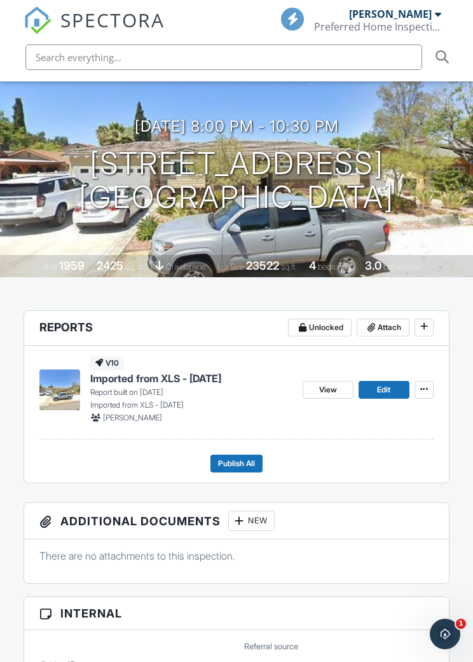
click at [418, 388] on span at bounding box center [424, 389] width 13 height 13
click at [270, 371] on h4 "Imported from XLS - 09/19/2025" at bounding box center [191, 378] width 202 height 14
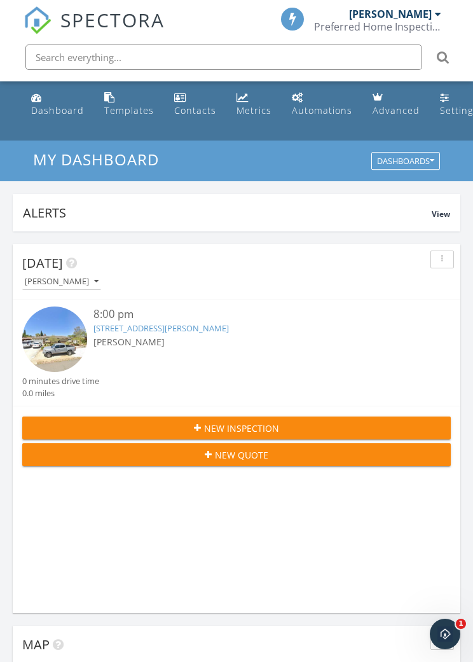
click at [174, 332] on link "5147 Sunnyside Dr, Bonita, CA 91902" at bounding box center [160, 327] width 135 height 11
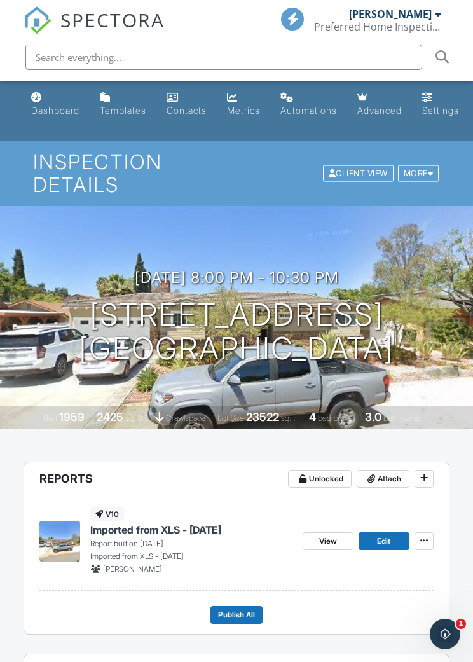
click at [231, 612] on span "Publish All" at bounding box center [236, 614] width 37 height 13
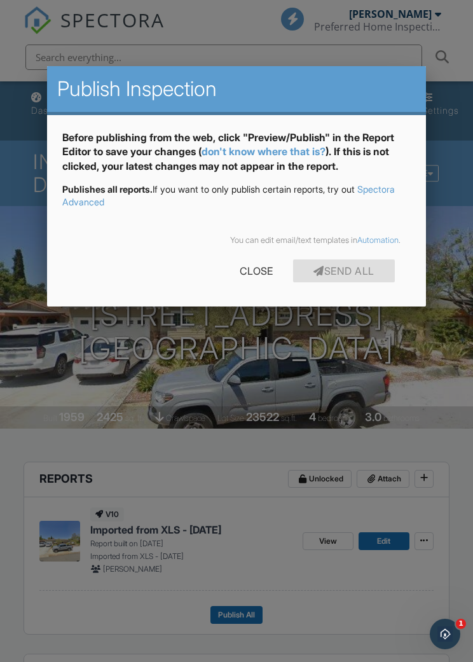
click at [345, 273] on div "Send All" at bounding box center [344, 270] width 102 height 23
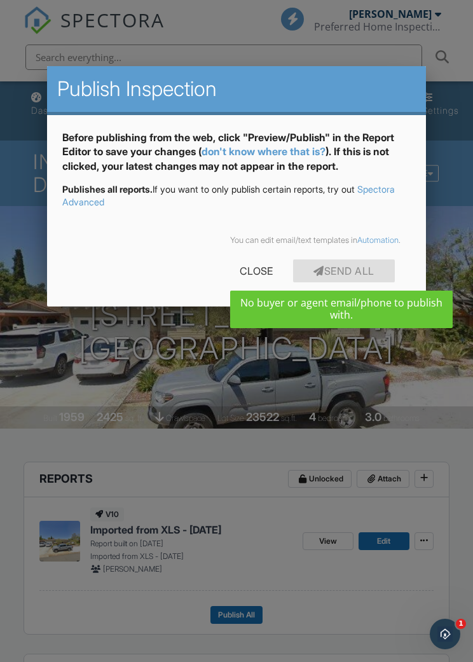
click at [249, 269] on div "Close" at bounding box center [256, 270] width 74 height 23
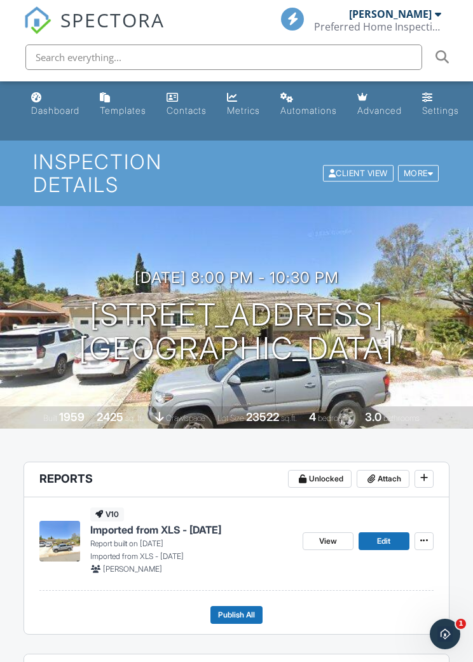
click at [425, 538] on icon at bounding box center [424, 540] width 8 height 9
click at [420, 544] on span at bounding box center [424, 540] width 13 height 13
click at [382, 539] on span "Edit" at bounding box center [383, 541] width 13 height 13
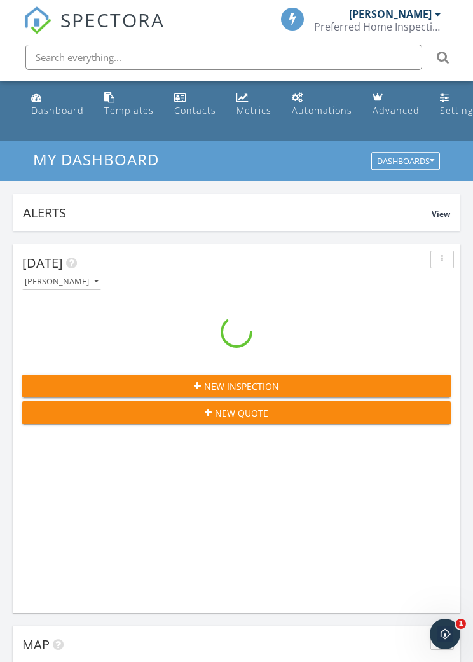
scroll to position [2175, 474]
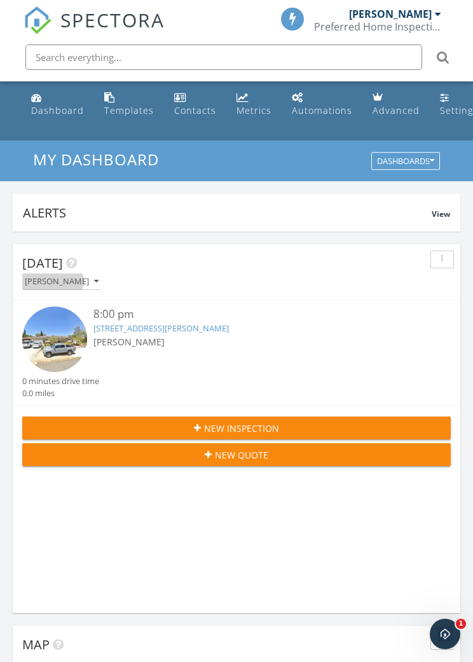
click at [70, 284] on div "[PERSON_NAME]" at bounding box center [62, 281] width 74 height 9
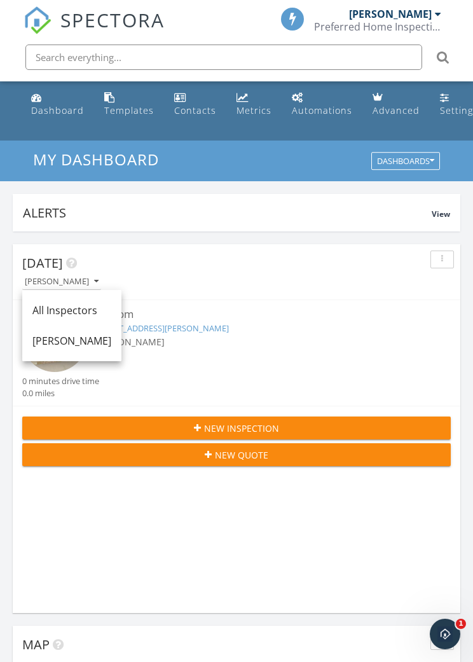
click at [68, 341] on div "[PERSON_NAME]" at bounding box center [71, 340] width 79 height 15
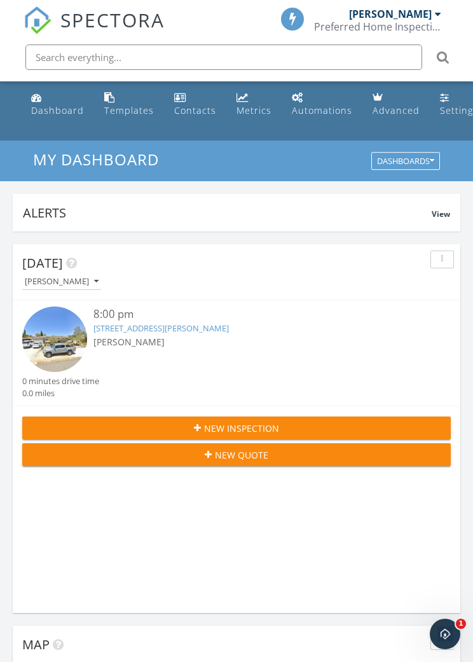
click at [203, 329] on link "5147 Sunnyside Dr, Bonita, CA 91902" at bounding box center [160, 327] width 135 height 11
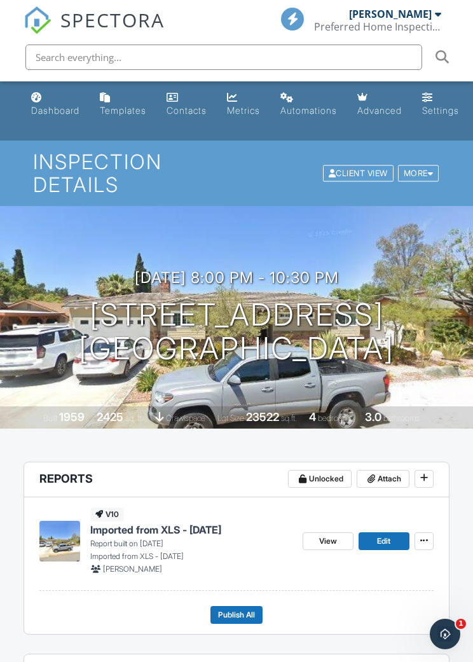
click at [422, 172] on div "More" at bounding box center [418, 173] width 41 height 17
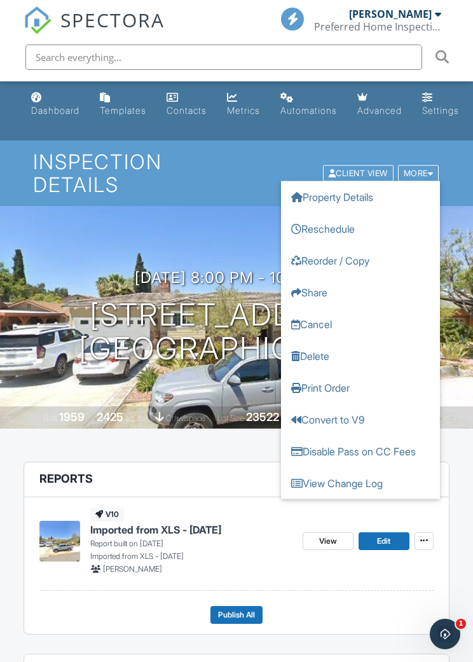
click at [356, 199] on link "Property Details" at bounding box center [360, 197] width 159 height 32
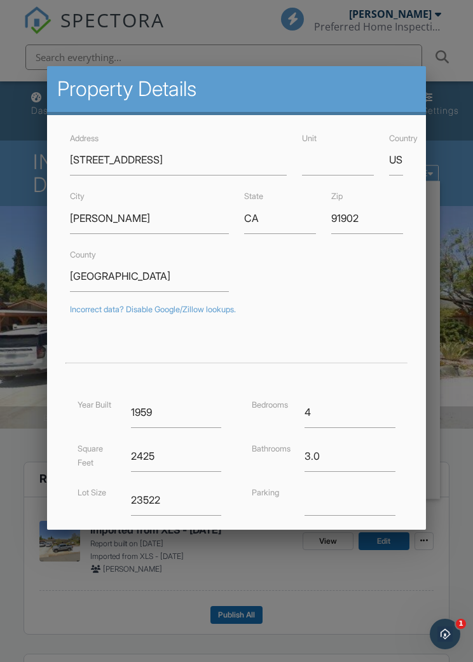
click at [399, 48] on div at bounding box center [236, 349] width 473 height 827
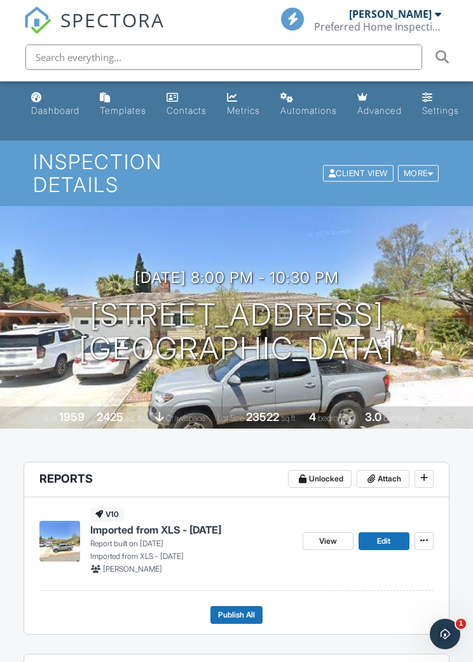
click at [413, 169] on div "More" at bounding box center [418, 173] width 41 height 17
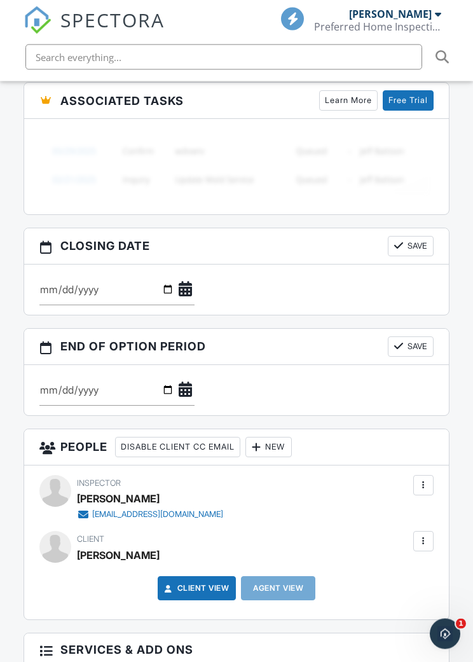
scroll to position [1090, 0]
click at [423, 547] on div at bounding box center [423, 541] width 13 height 13
click at [421, 551] on div at bounding box center [423, 541] width 20 height 20
click at [399, 594] on li "Edit" at bounding box center [393, 580] width 65 height 32
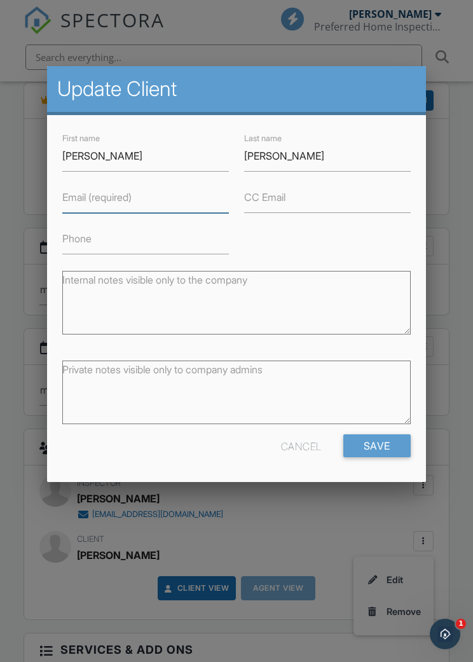
click at [176, 199] on input "Email (required)" at bounding box center [145, 197] width 167 height 31
type input "[EMAIL_ADDRESS][DOMAIN_NAME]"
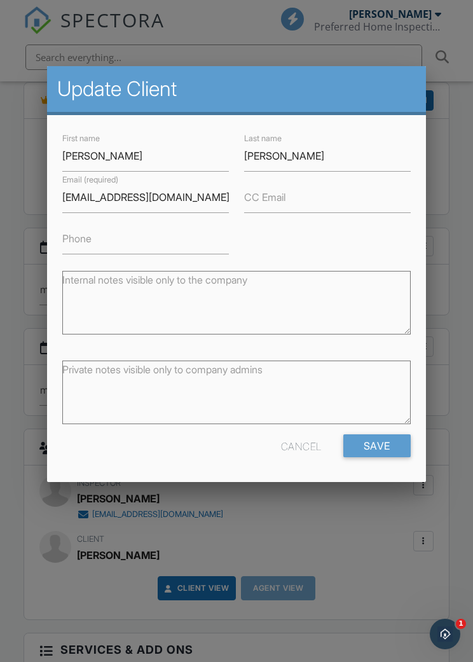
click at [381, 440] on input "Save" at bounding box center [376, 445] width 67 height 23
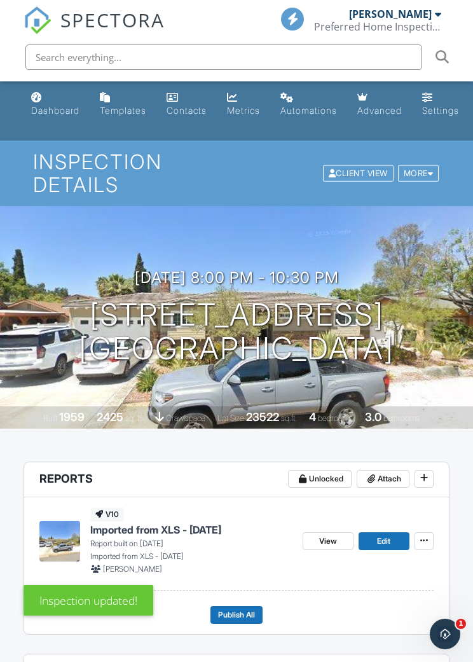
click at [237, 611] on div "Inspection updated!" at bounding box center [237, 596] width 426 height 37
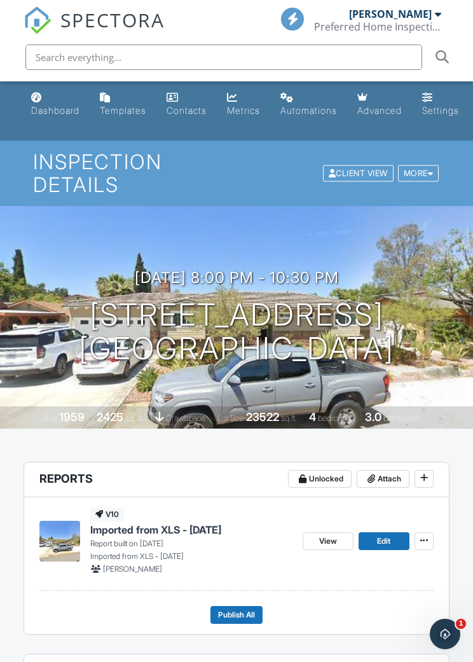
click at [236, 612] on span "Publish All" at bounding box center [236, 614] width 37 height 13
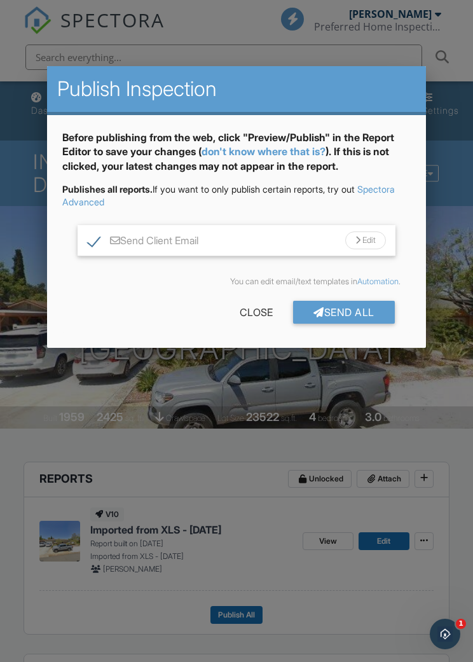
click at [360, 238] on div "Edit" at bounding box center [365, 240] width 41 height 18
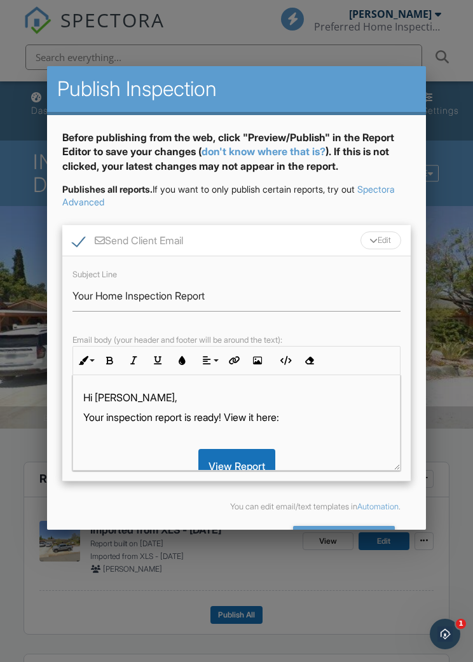
click at [158, 513] on div "You can edit email/text templates in Automation ." at bounding box center [236, 506] width 348 height 31
click at [391, 180] on div "Before publishing from the web, click "Preview/Publish" in the Report Editor to…" at bounding box center [236, 156] width 348 height 53
click at [357, 161] on div "Before publishing from the web, click "Preview/Publish" in the Report Editor to…" at bounding box center [236, 156] width 348 height 53
click at [393, 147] on div "Before publishing from the web, click "Preview/Publish" in the Report Editor to…" at bounding box center [236, 156] width 348 height 53
click at [166, 512] on div "You can edit email/text templates in Automation ." at bounding box center [235, 507] width 327 height 10
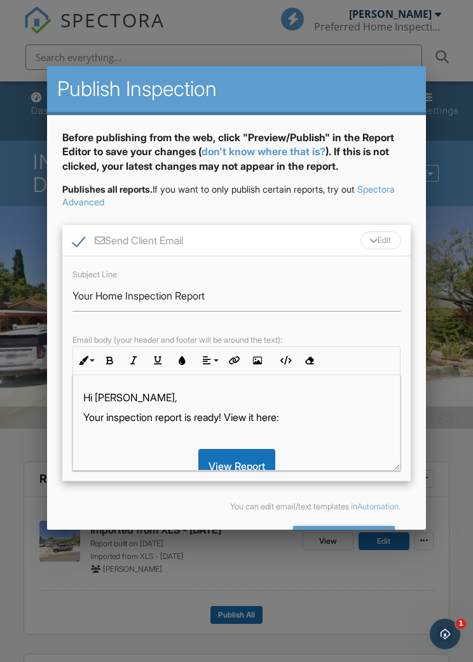
click at [82, 238] on label "Send Client Email" at bounding box center [127, 243] width 111 height 16
click at [355, 188] on span "Publishes all reports. If you want to only publish certain reports, try out" at bounding box center [208, 189] width 292 height 11
click at [76, 249] on label "Send Client Email" at bounding box center [127, 243] width 111 height 16
click at [76, 238] on input "Send Client Email" at bounding box center [76, 234] width 8 height 8
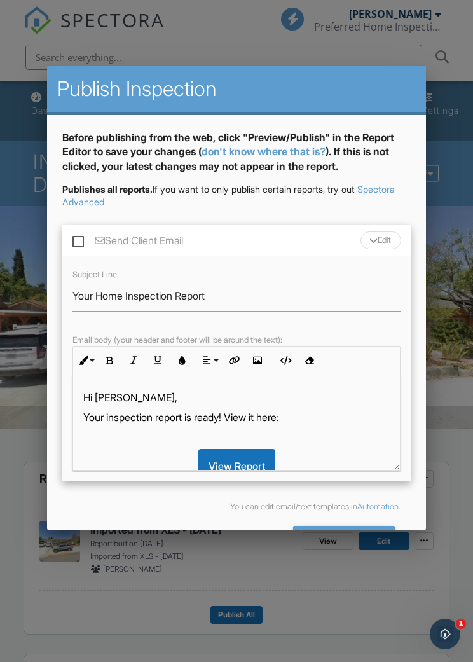
checkbox input "true"
click at [161, 519] on div "You can edit email/text templates in Automation ." at bounding box center [236, 506] width 348 height 31
click at [262, 530] on div "Close" at bounding box center [256, 537] width 74 height 23
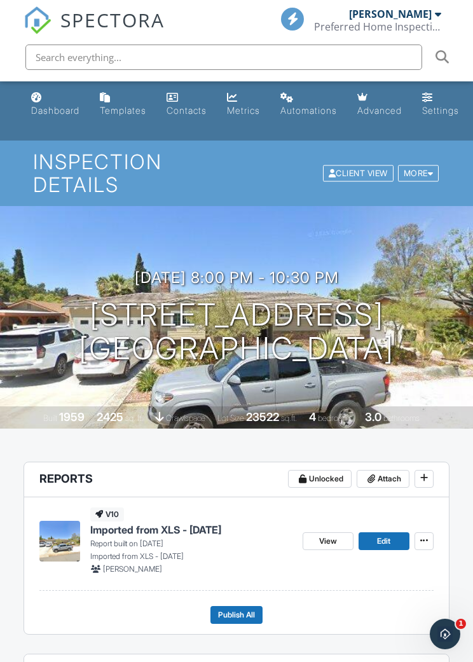
click at [233, 603] on footer "Publish All" at bounding box center [236, 610] width 394 height 28
click at [231, 619] on span "Publish All" at bounding box center [236, 614] width 37 height 13
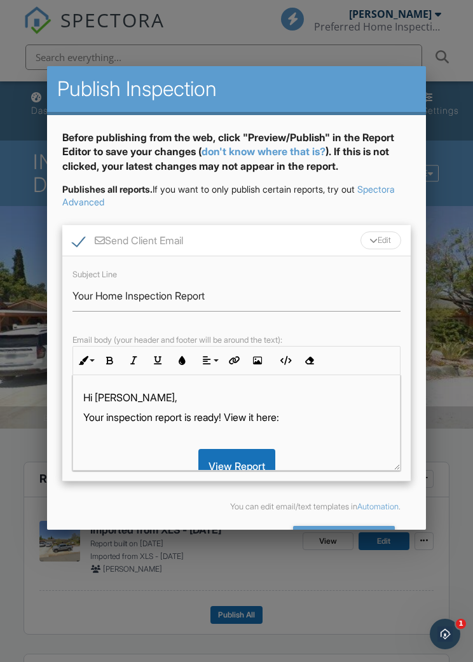
click at [341, 532] on div "Send All" at bounding box center [344, 537] width 102 height 23
